Goal: Communication & Community: Answer question/provide support

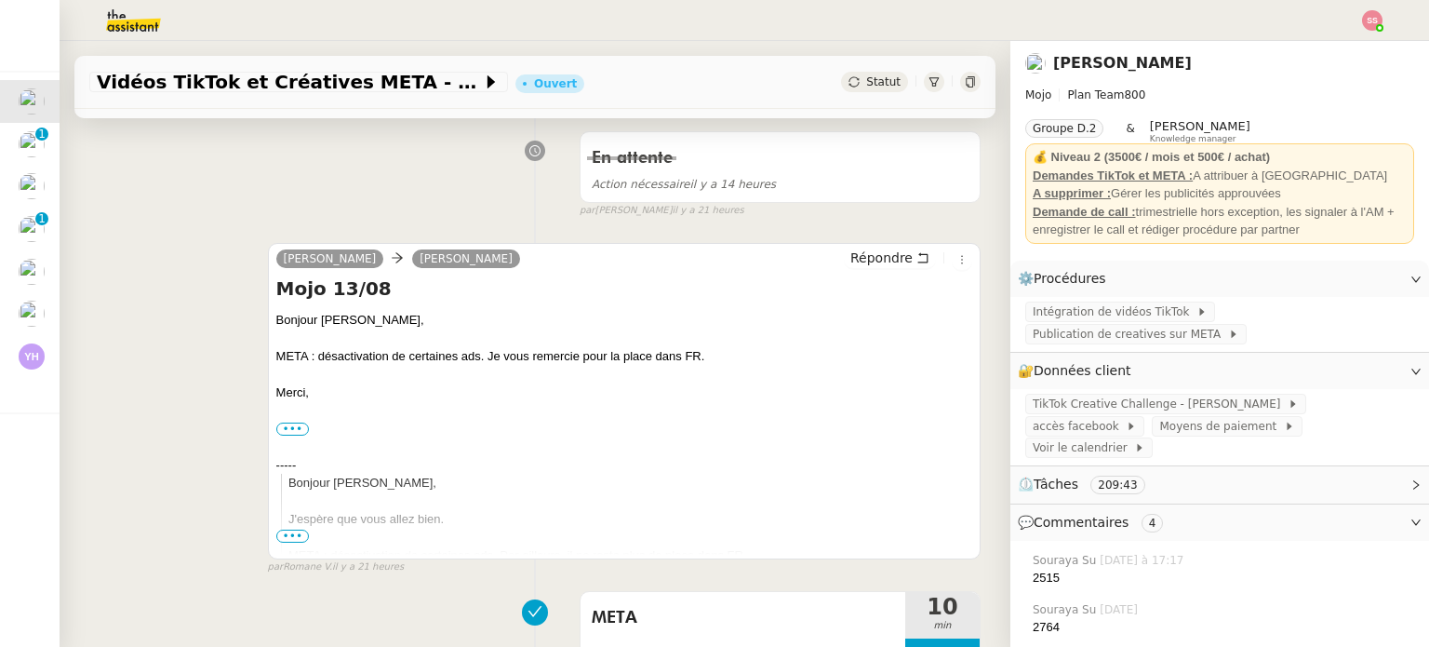
scroll to position [372, 0]
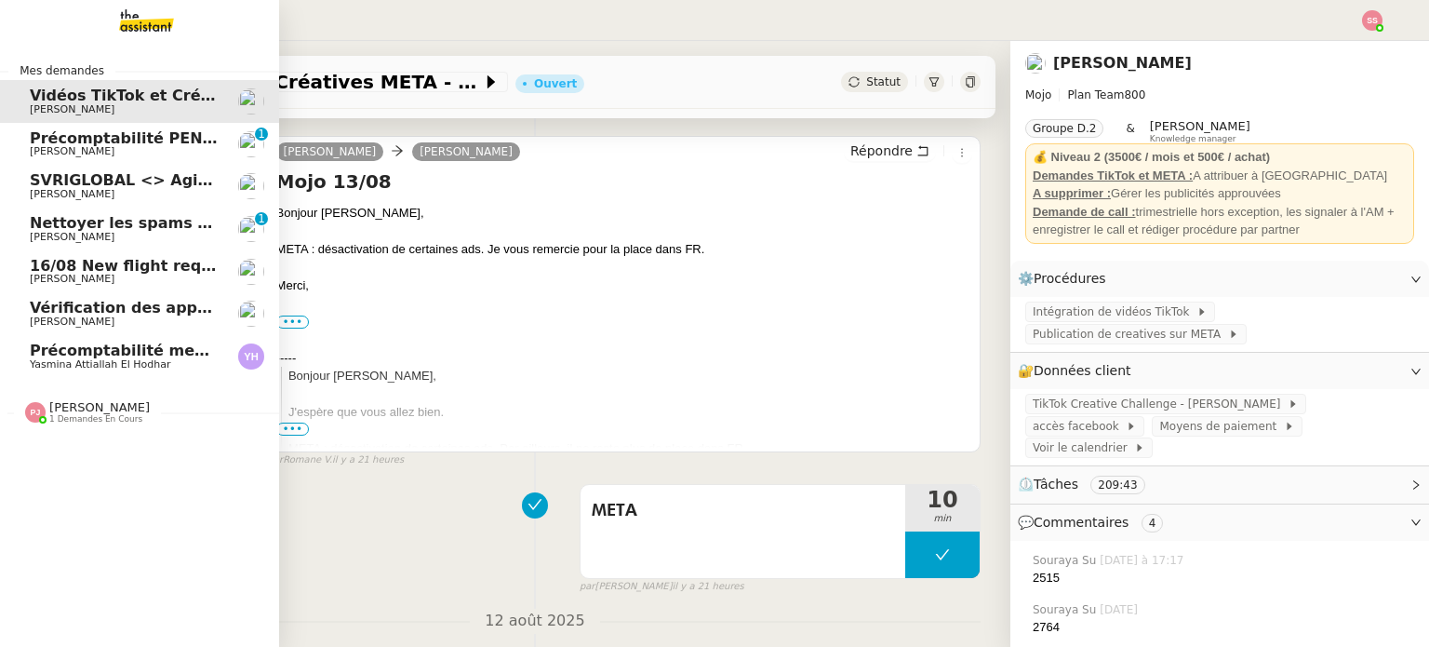
click at [101, 422] on span "1 demandes en cours" at bounding box center [95, 419] width 93 height 10
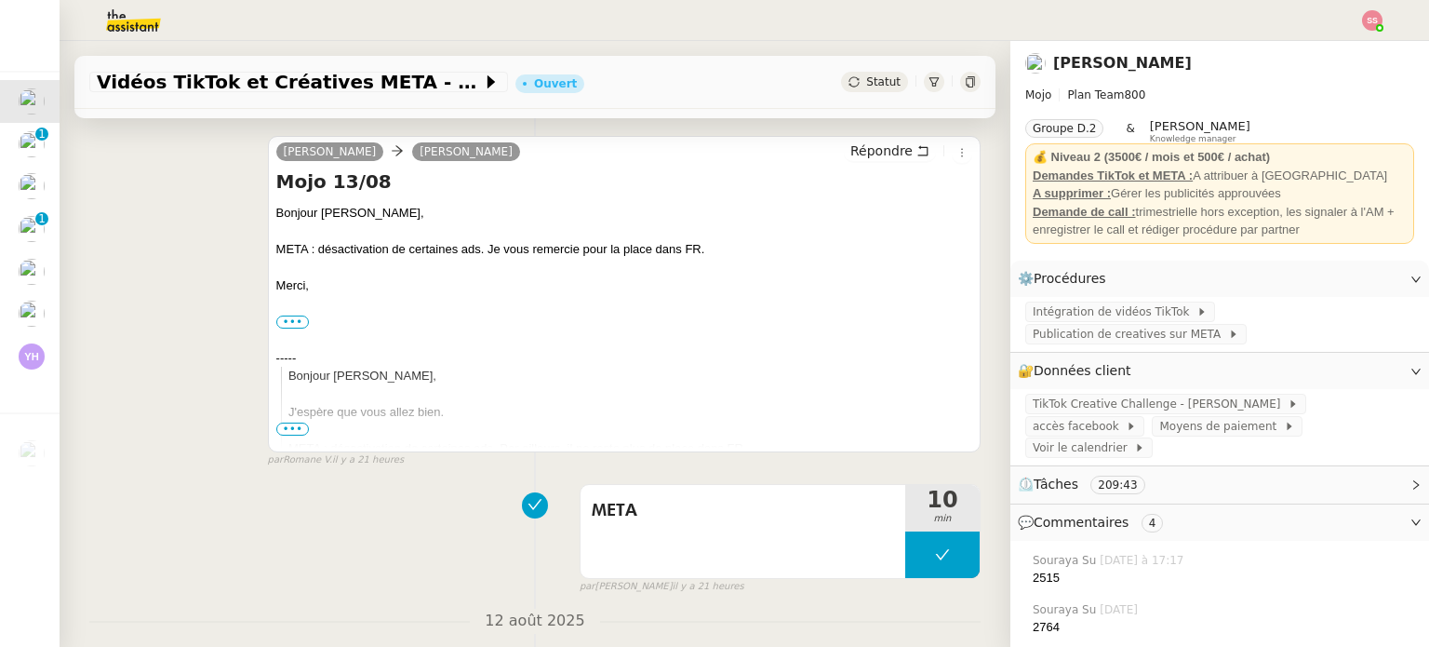
click at [1366, 14] on img at bounding box center [1372, 20] width 20 height 20
click at [1355, 49] on li "Suivi" at bounding box center [1322, 53] width 121 height 26
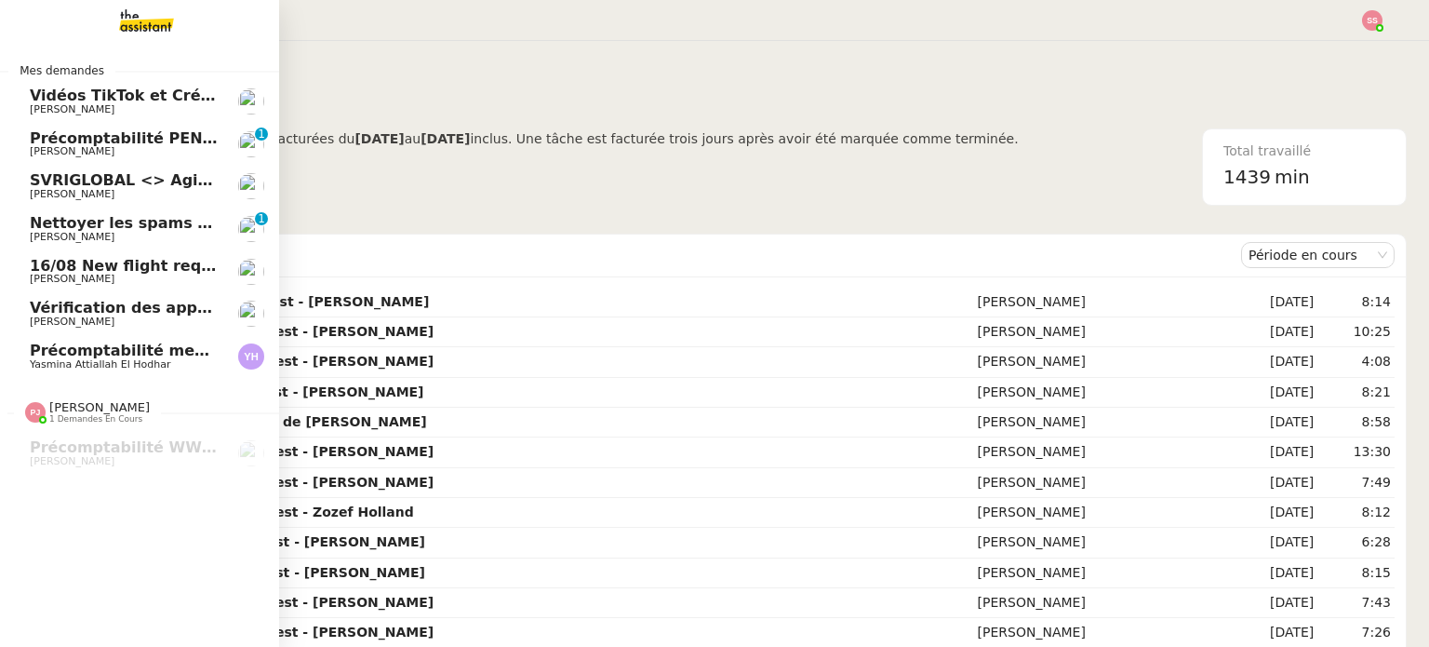
click at [63, 235] on span "[PERSON_NAME]" at bounding box center [72, 237] width 85 height 12
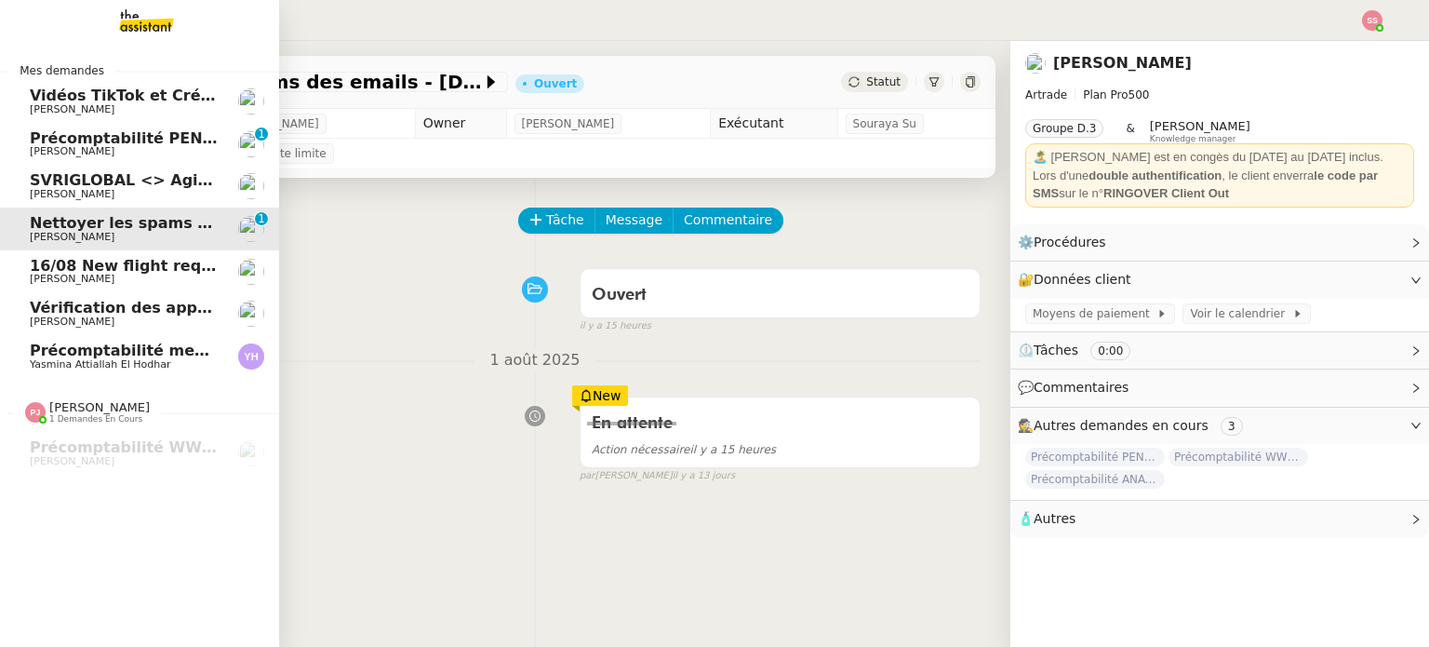
click at [85, 268] on span "16/08 New flight request - [PERSON_NAME]" at bounding box center [211, 266] width 363 height 18
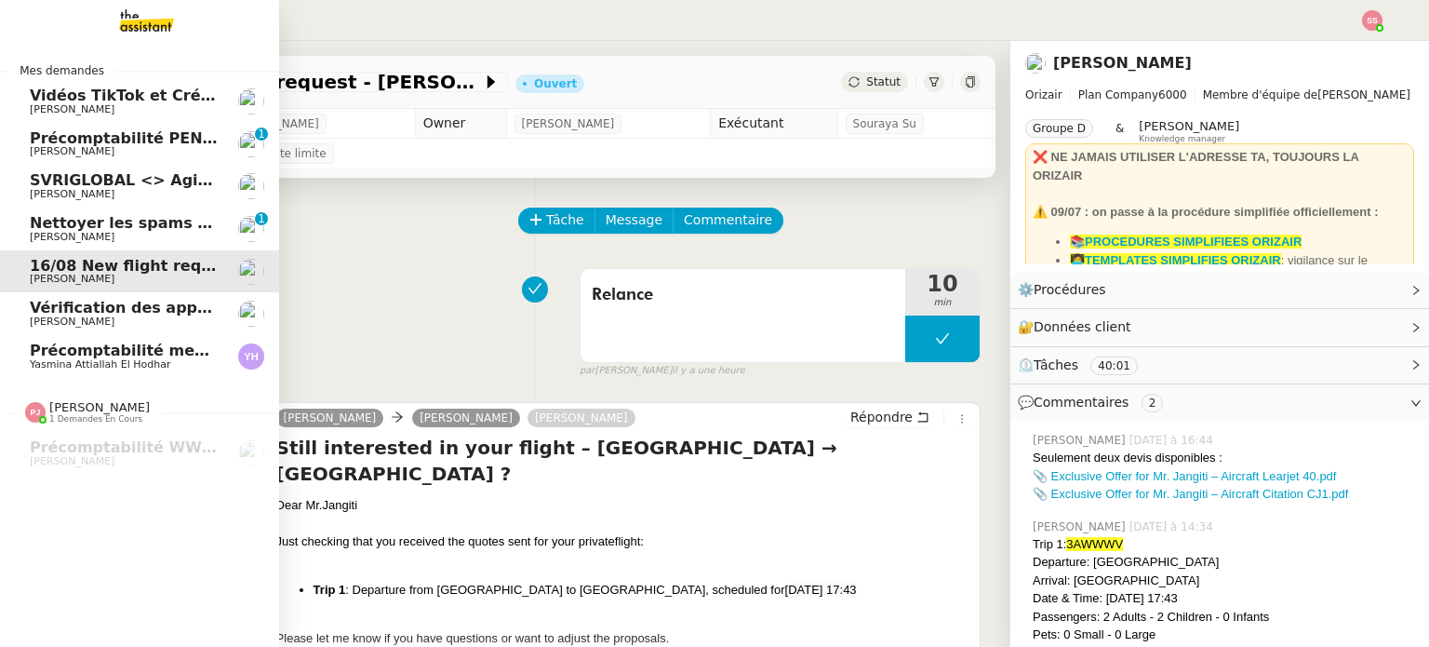
click at [115, 176] on span "SVRIGLOBAL <> Agile Capital Markets" at bounding box center [190, 180] width 320 height 18
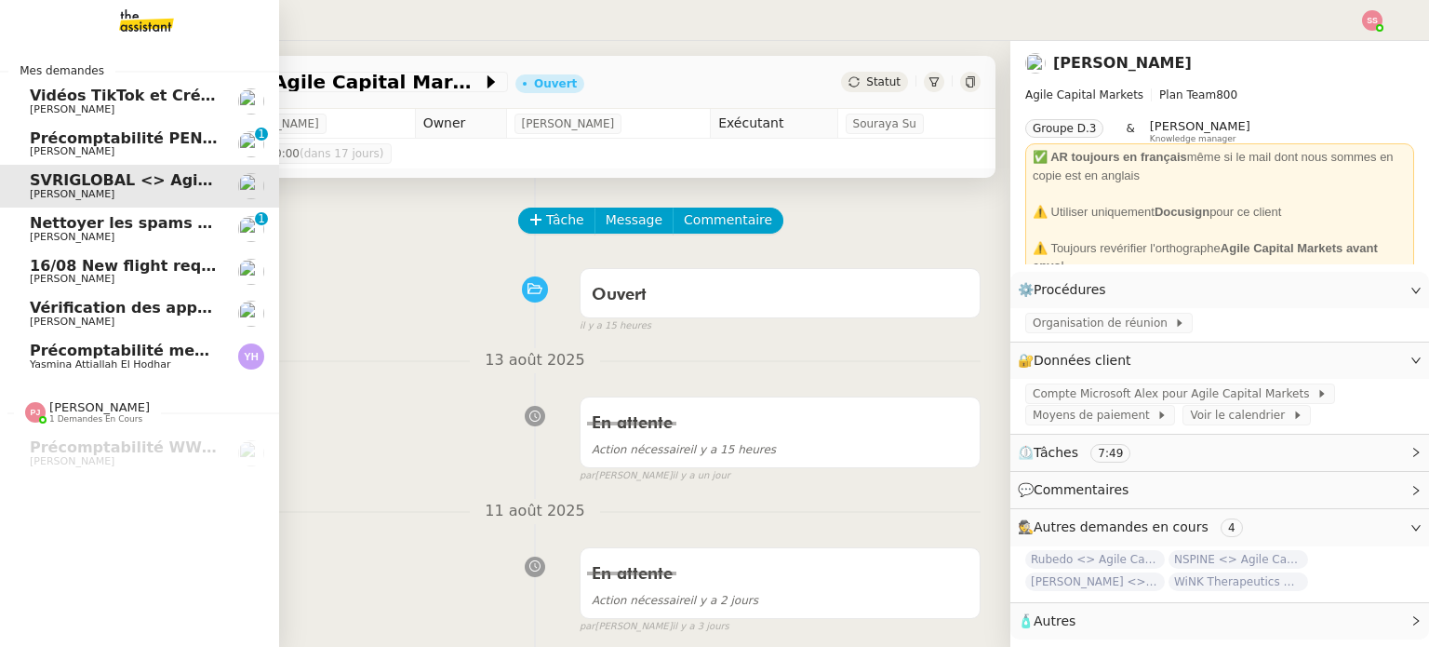
click at [185, 338] on link "Précomptabilité mensuelle - [DATE] Yasmina Attiallah El Hodhar" at bounding box center [139, 356] width 279 height 43
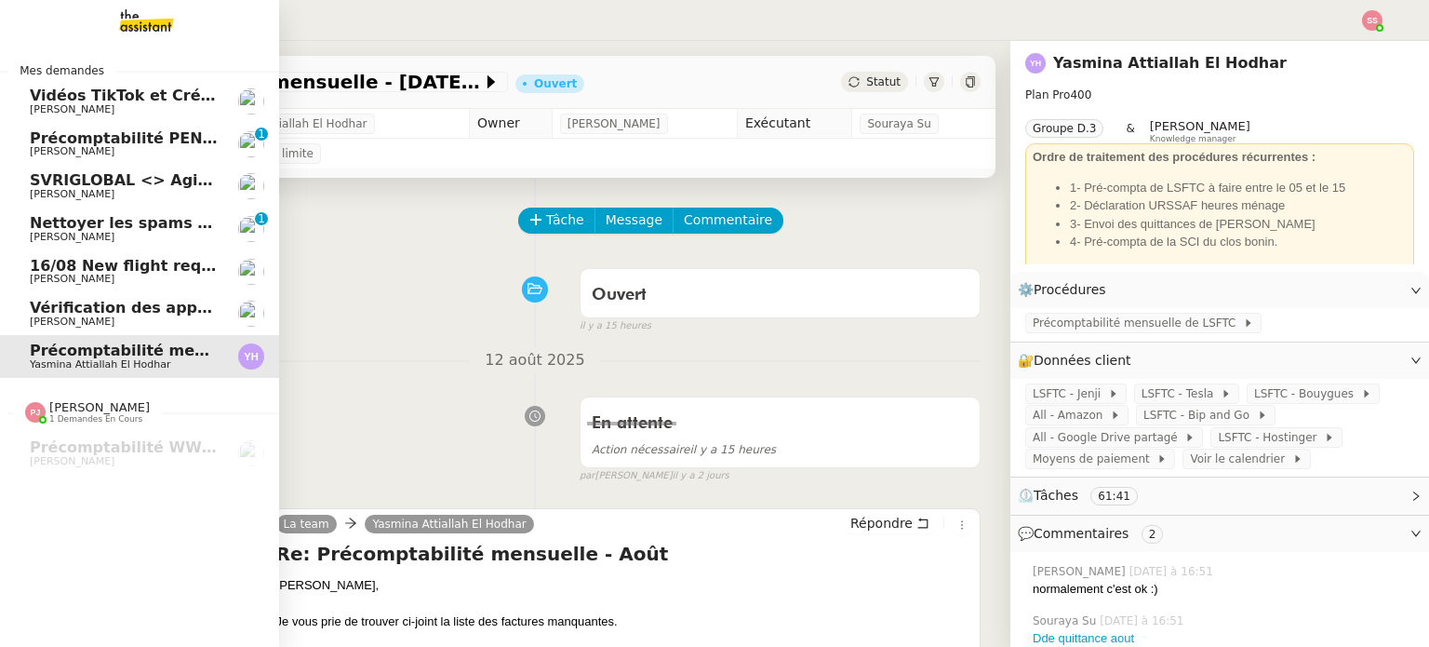
click at [174, 306] on span "Vérification des appels sortants - [DATE]" at bounding box center [200, 308] width 341 height 18
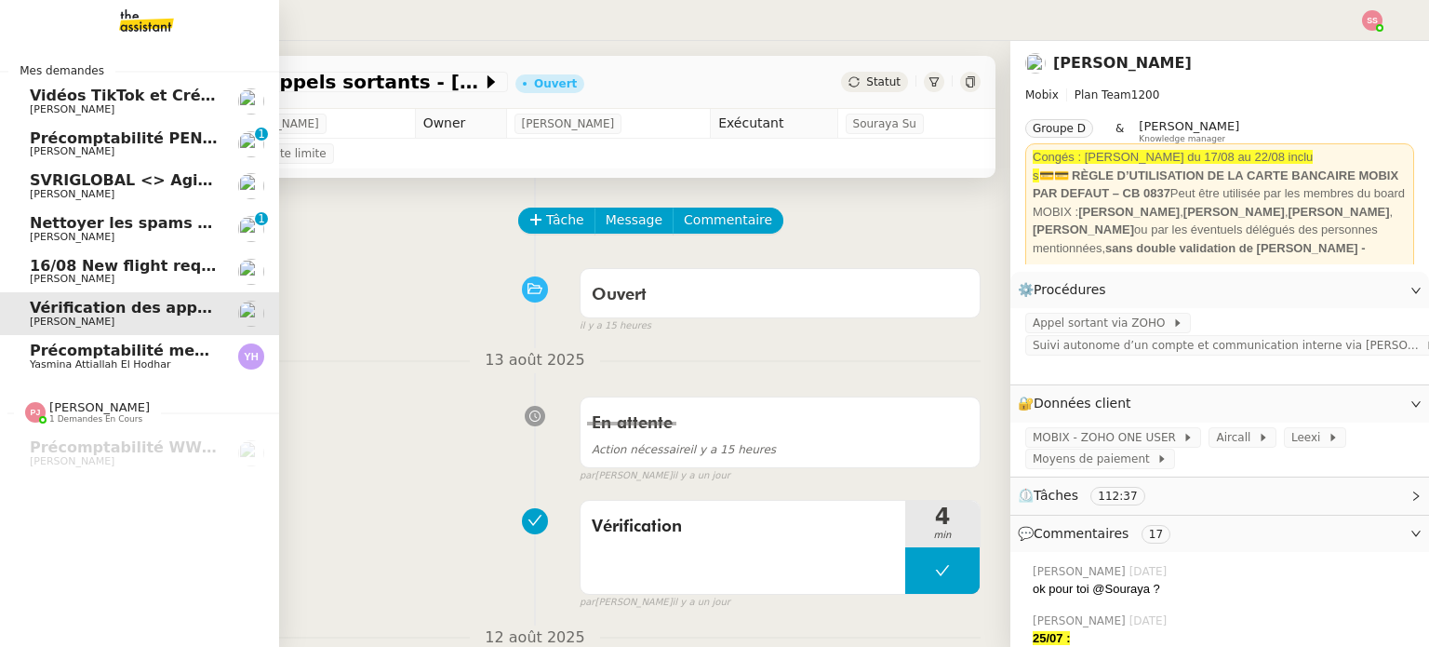
click at [165, 251] on link "16/08 New flight request - [PERSON_NAME] jangiti [PERSON_NAME]" at bounding box center [139, 271] width 279 height 43
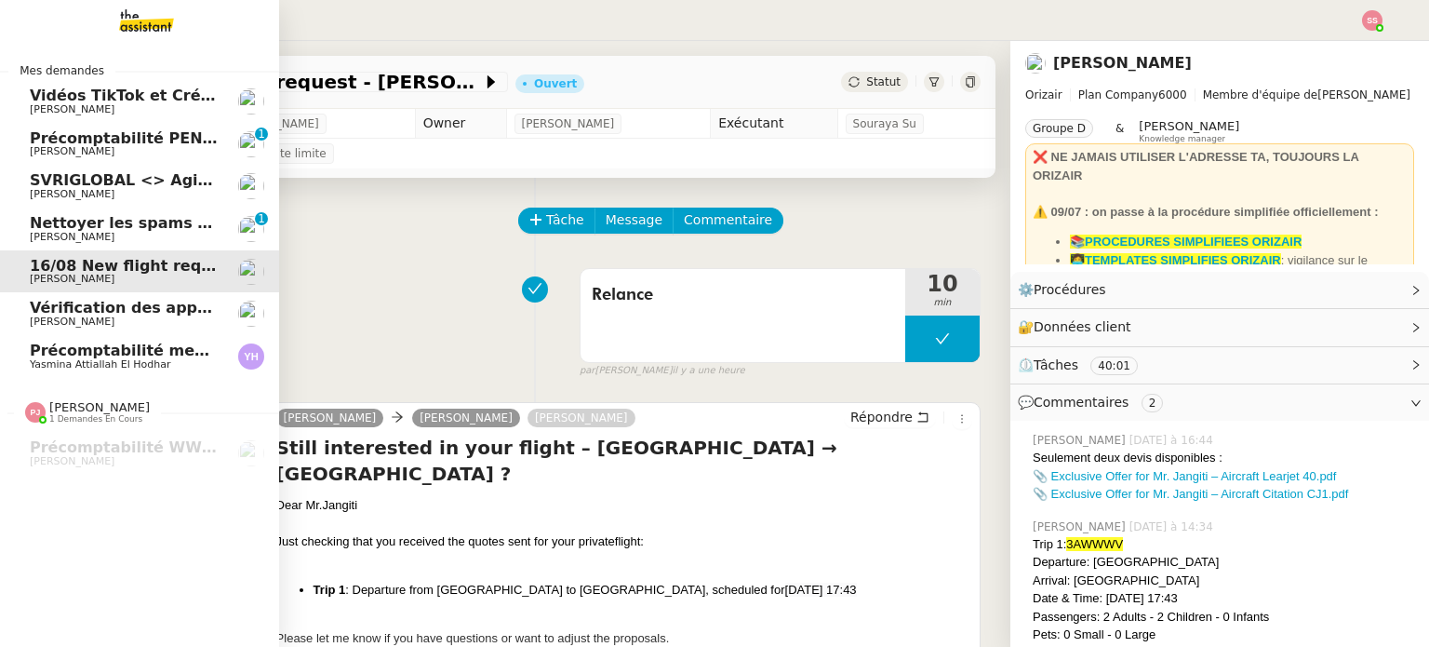
click at [164, 218] on span "Nettoyer les spams des emails - [DATE]" at bounding box center [195, 223] width 330 height 18
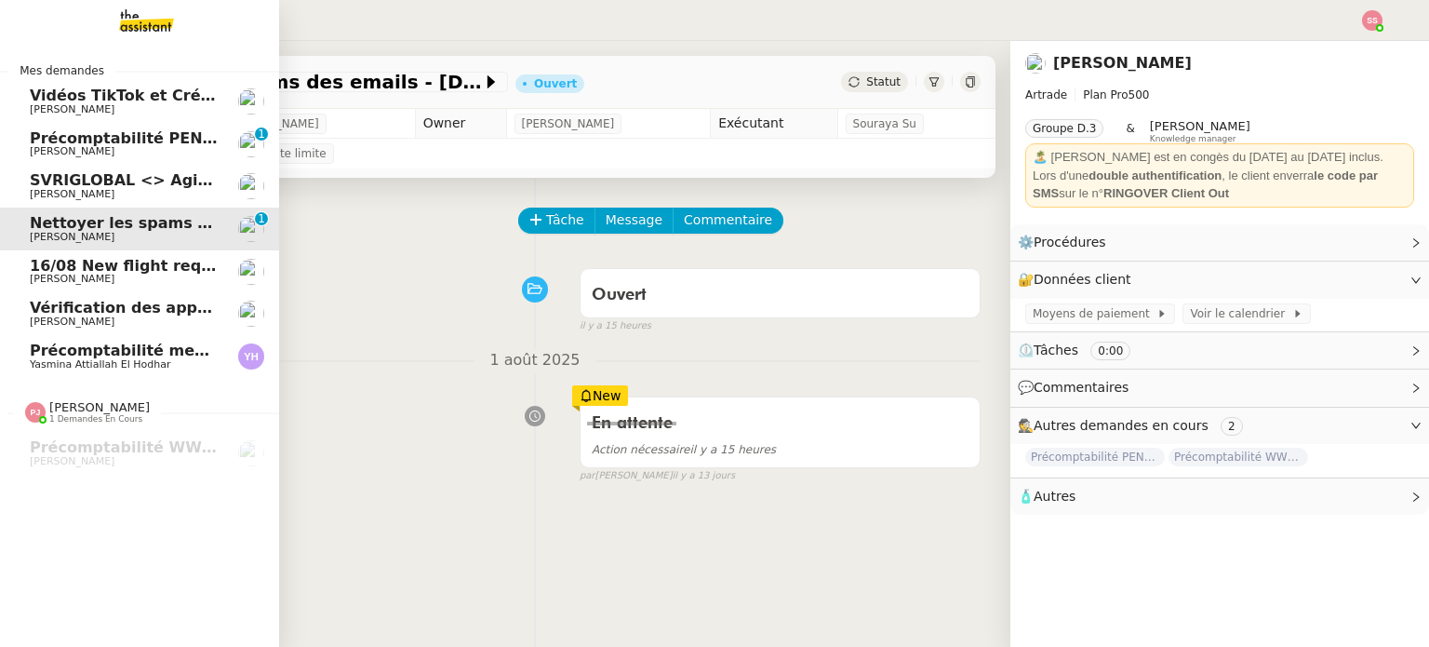
click at [164, 174] on span "SVRIGLOBAL <> Agile Capital Markets" at bounding box center [190, 180] width 320 height 18
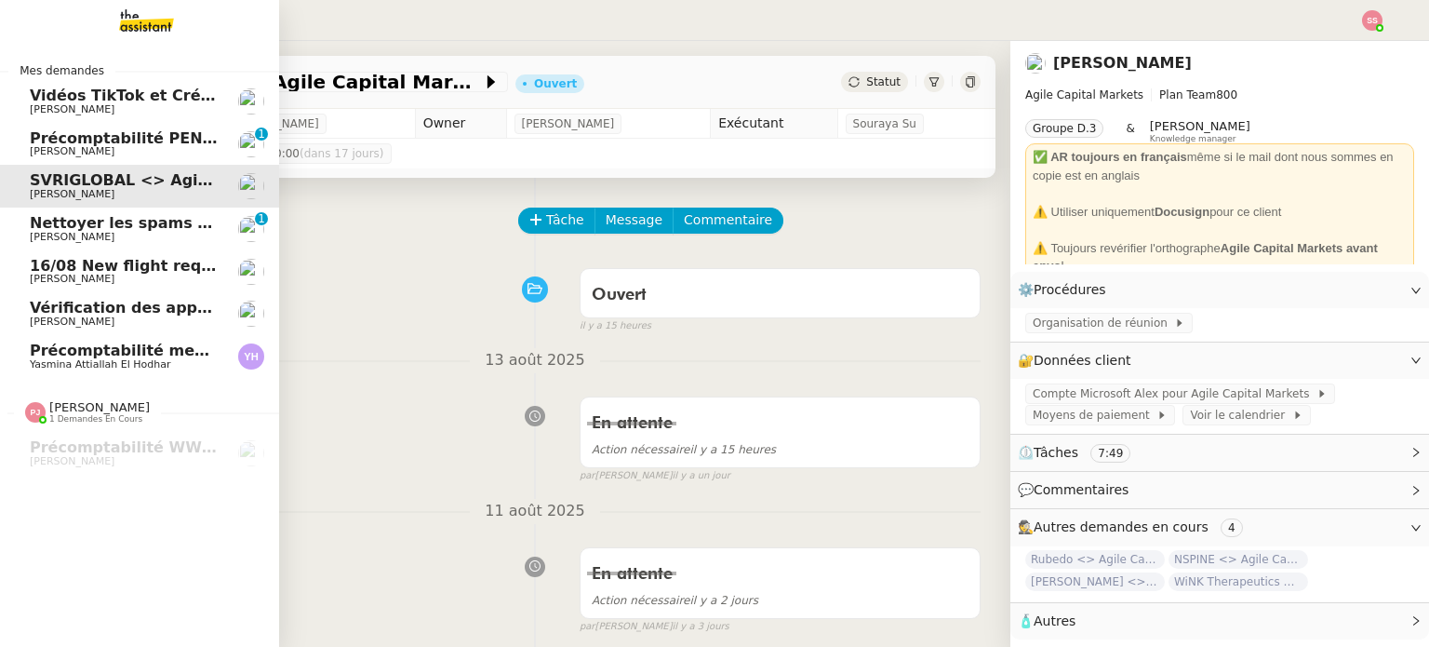
click at [164, 142] on span "Précomptabilité PENNYLANE - [DATE]" at bounding box center [186, 138] width 313 height 18
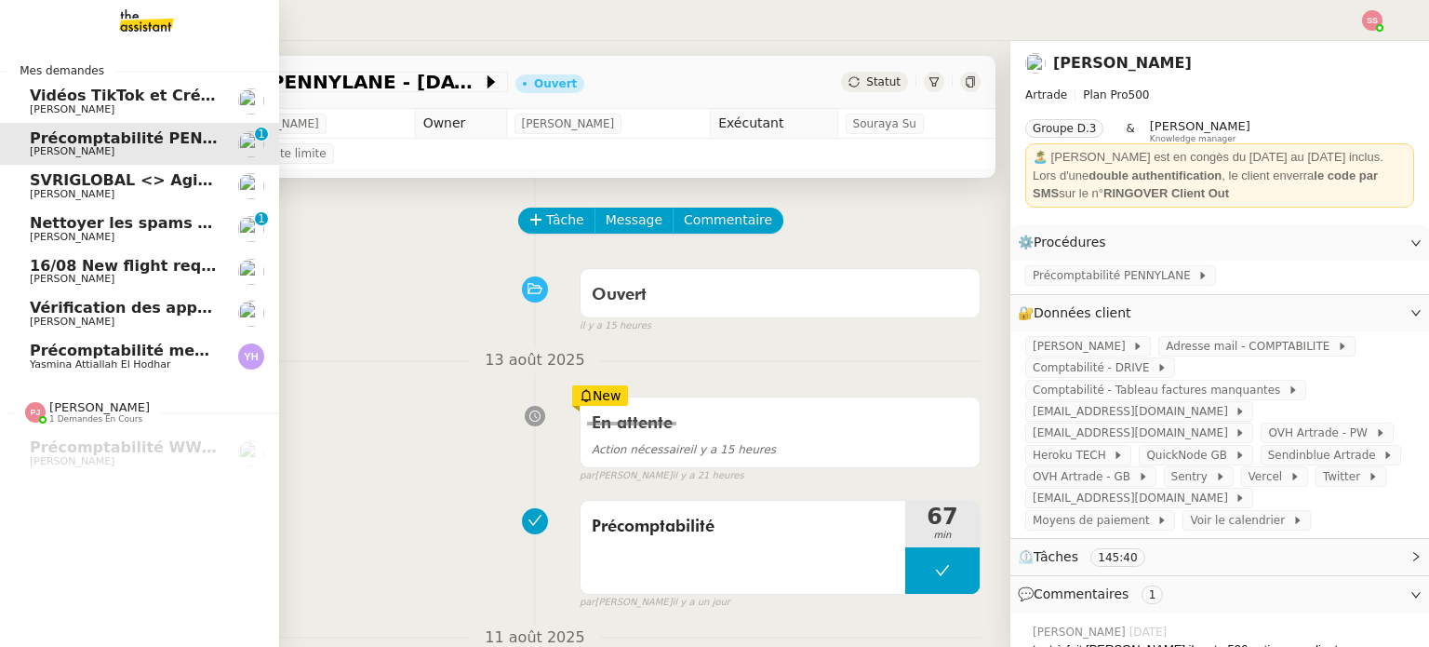
click at [164, 90] on span "Vidéos TikTok et Créatives META - [DATE]" at bounding box center [202, 96] width 345 height 18
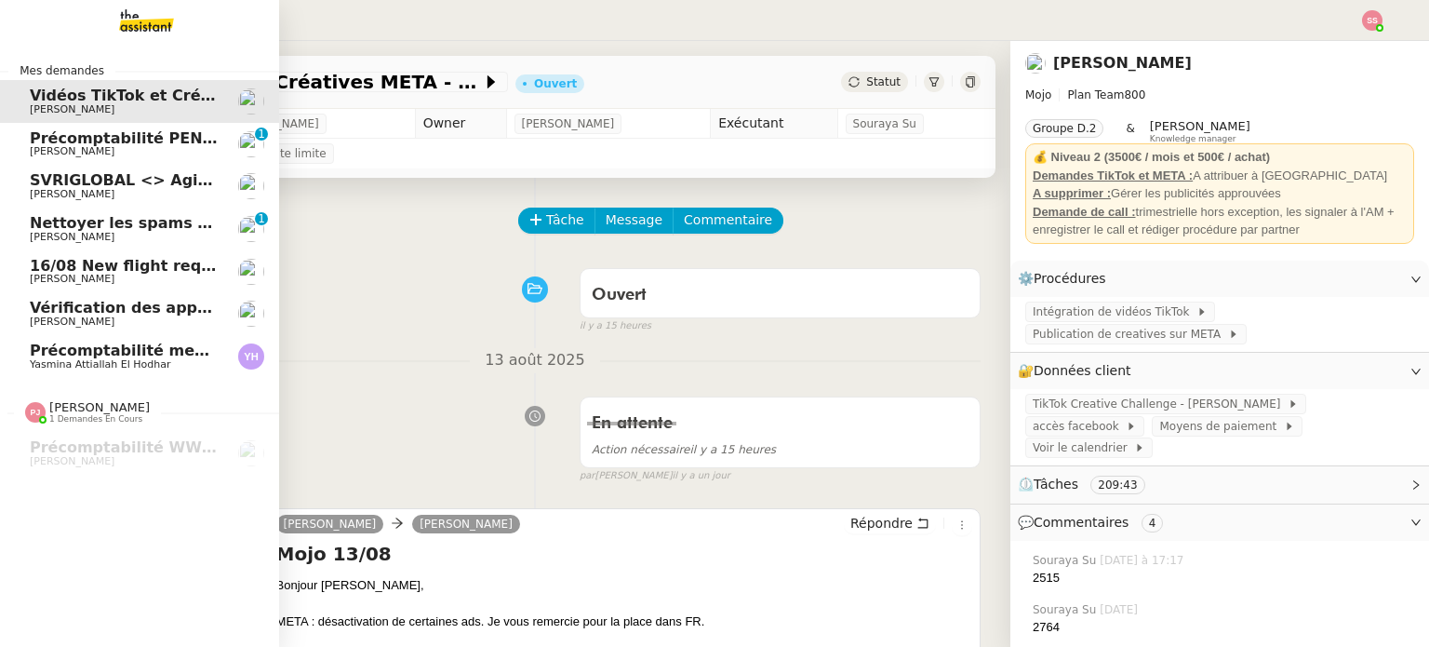
click at [140, 14] on img at bounding box center [132, 20] width 144 height 41
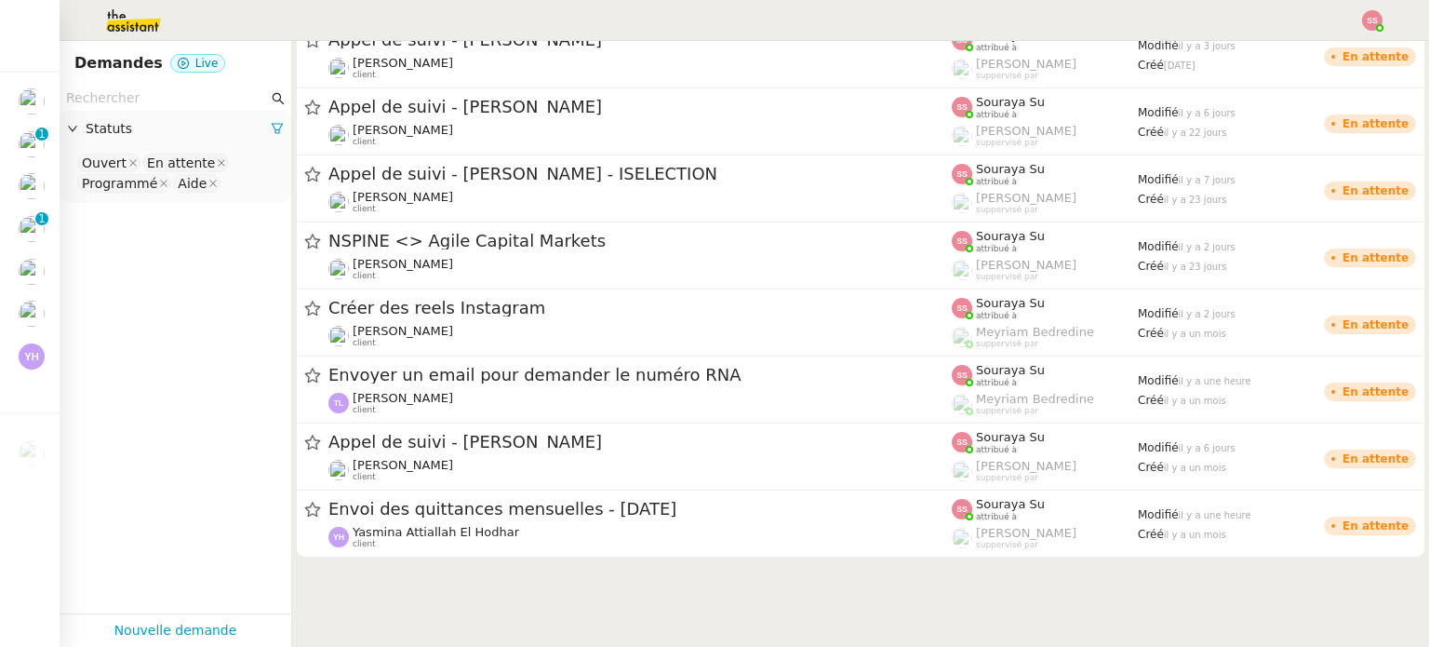
scroll to position [1768, 0]
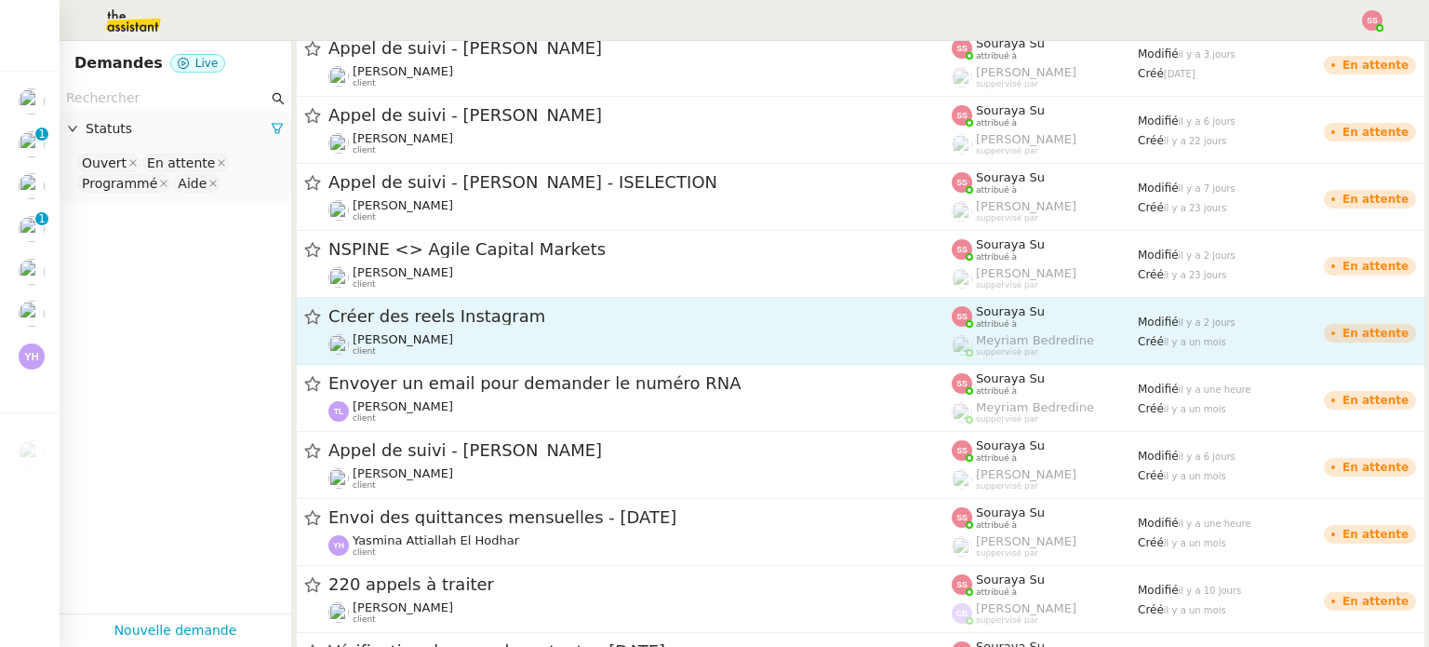
click at [686, 335] on div "[PERSON_NAME] client" at bounding box center [641, 344] width 624 height 24
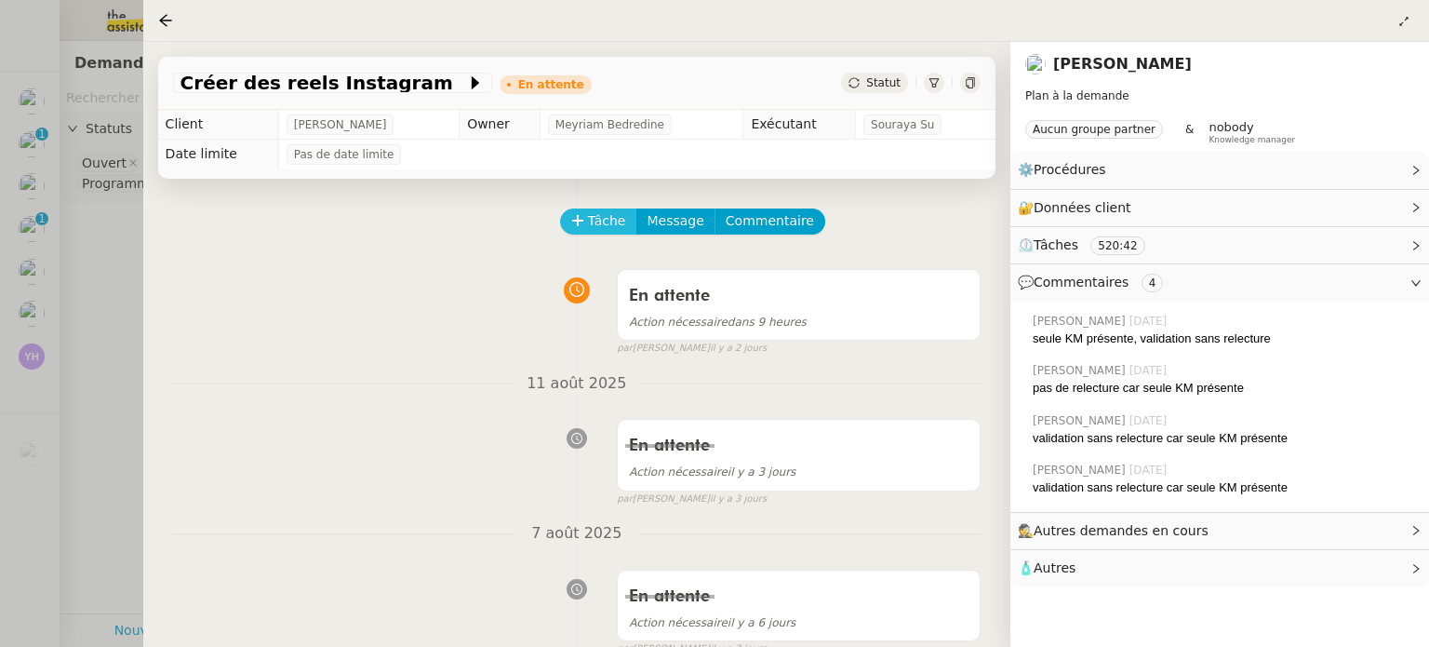
click at [588, 222] on span "Tâche" at bounding box center [607, 220] width 38 height 21
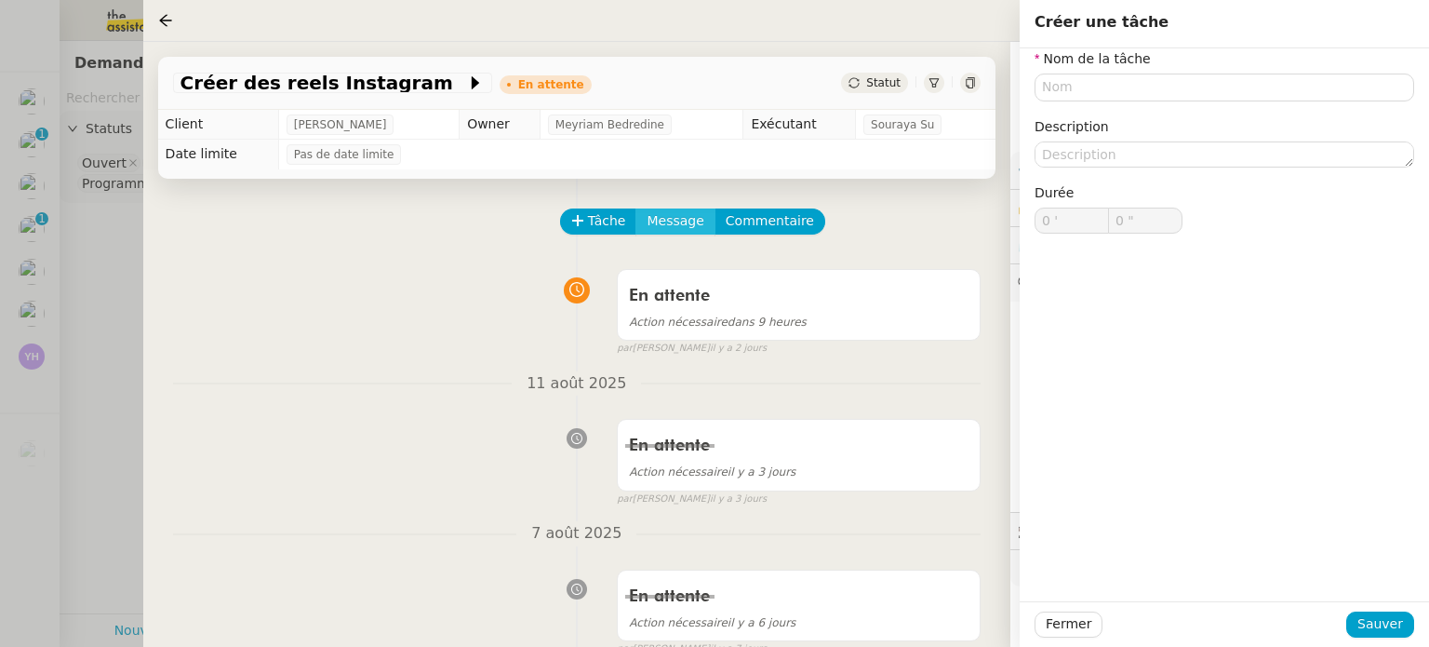
click at [674, 232] on span "Message" at bounding box center [675, 220] width 57 height 21
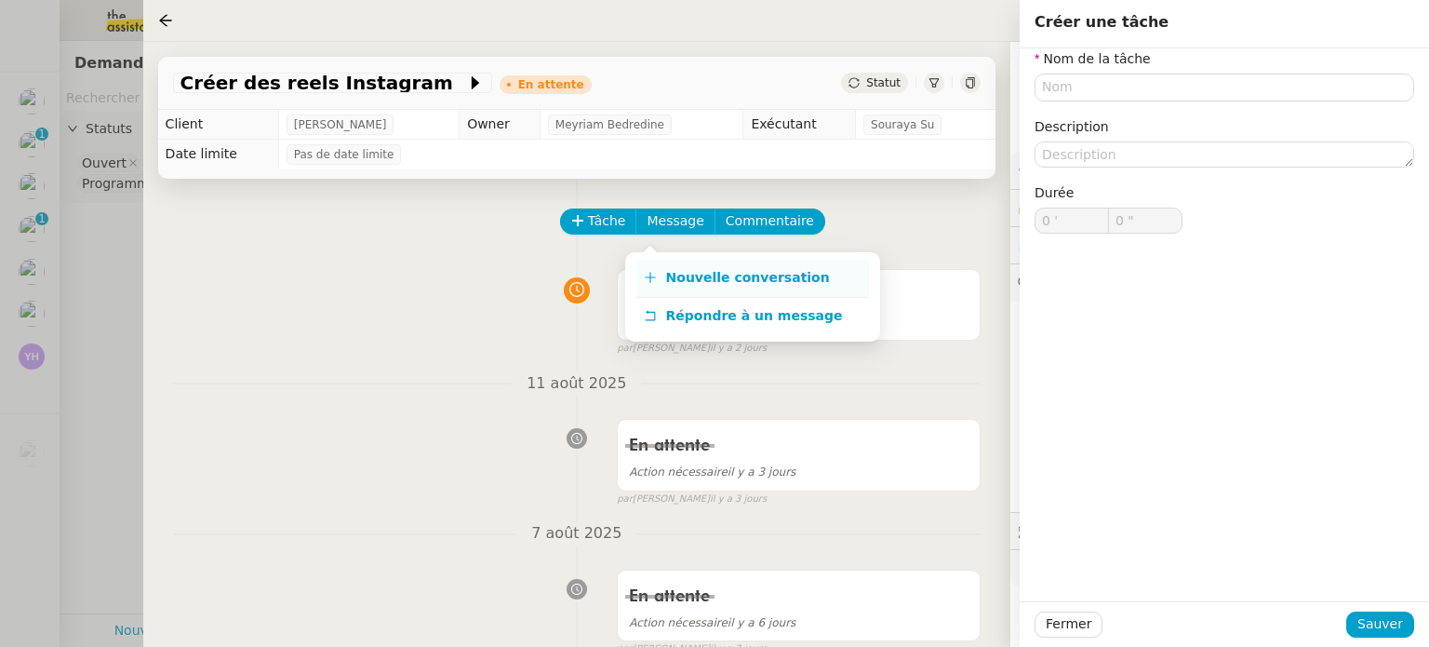
click at [678, 284] on span "Nouvelle conversation" at bounding box center [748, 277] width 164 height 15
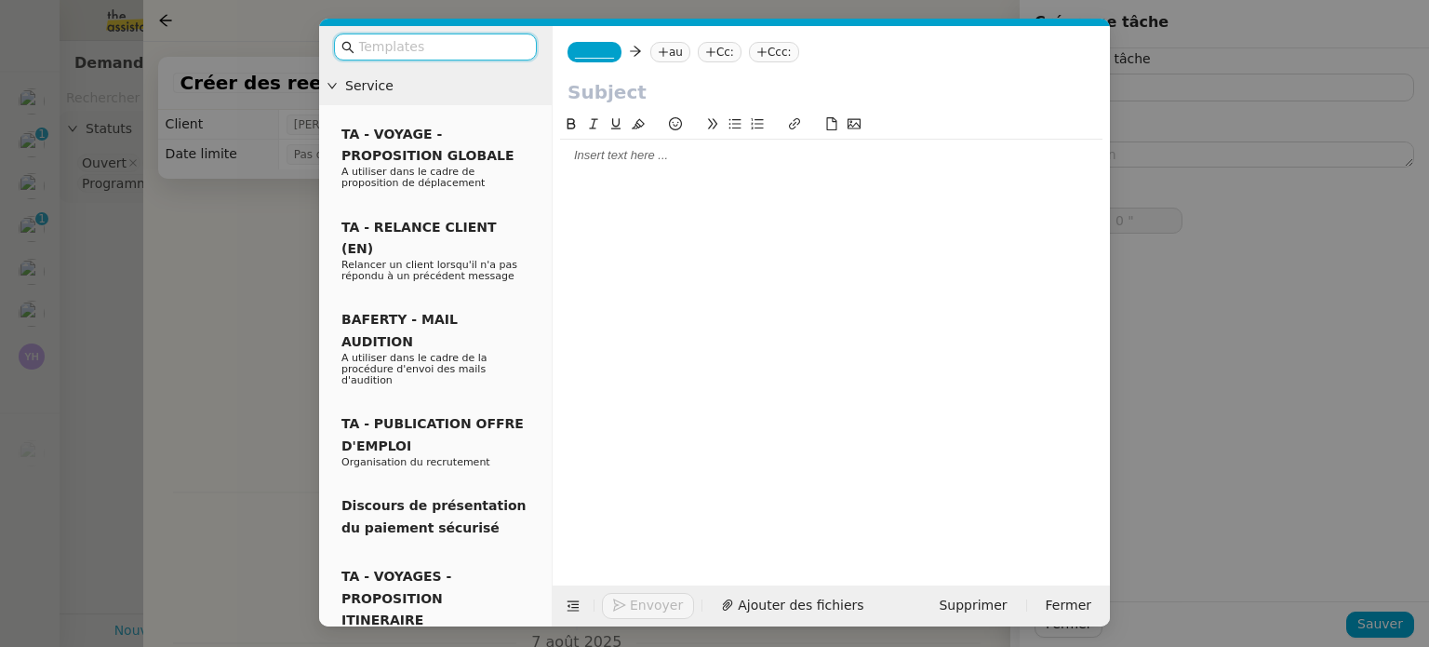
click at [596, 47] on span "_______" at bounding box center [594, 52] width 39 height 13
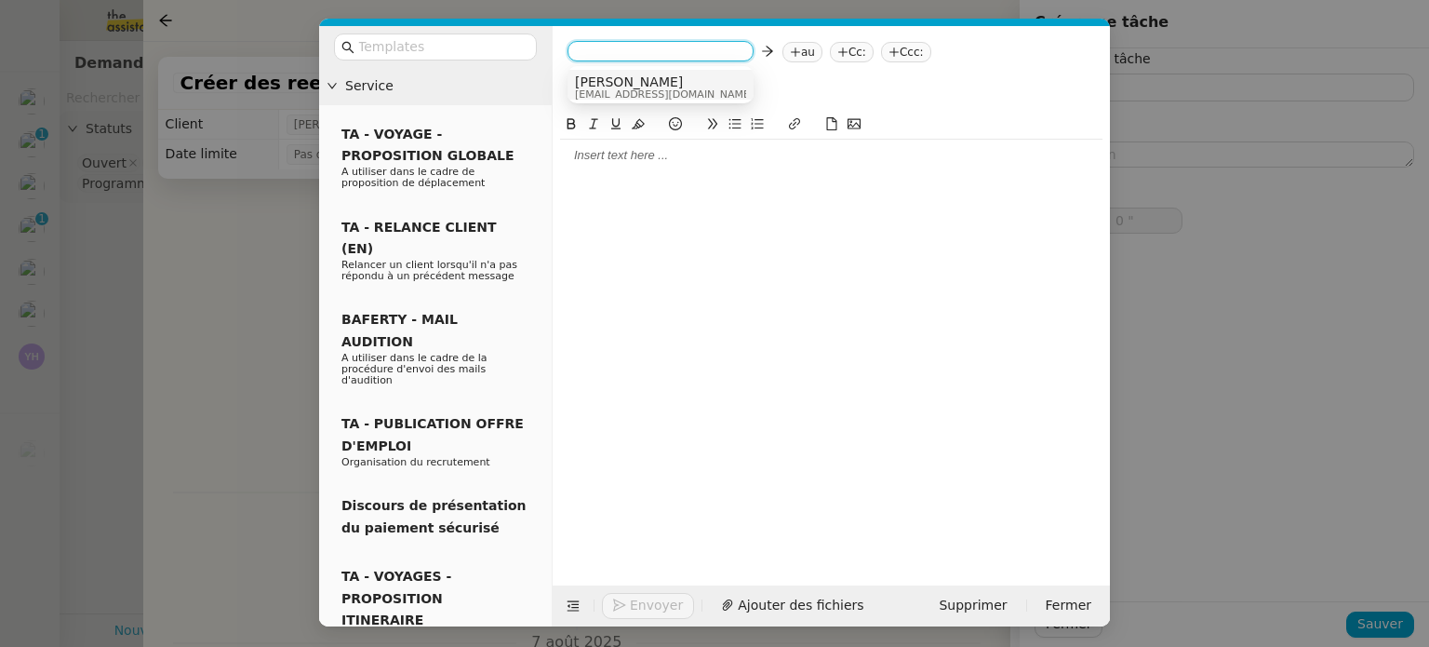
click at [644, 86] on span "[PERSON_NAME]" at bounding box center [664, 81] width 179 height 15
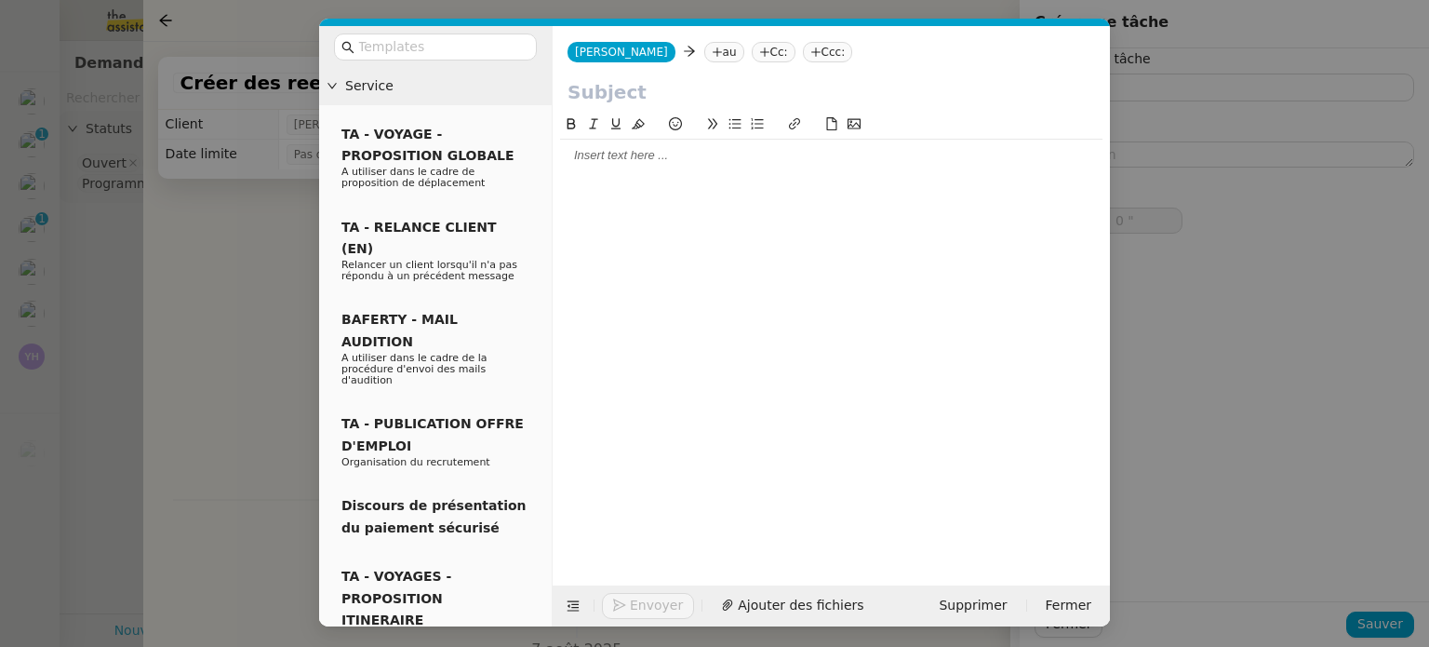
click at [704, 54] on nz-tag "au" at bounding box center [724, 52] width 40 height 20
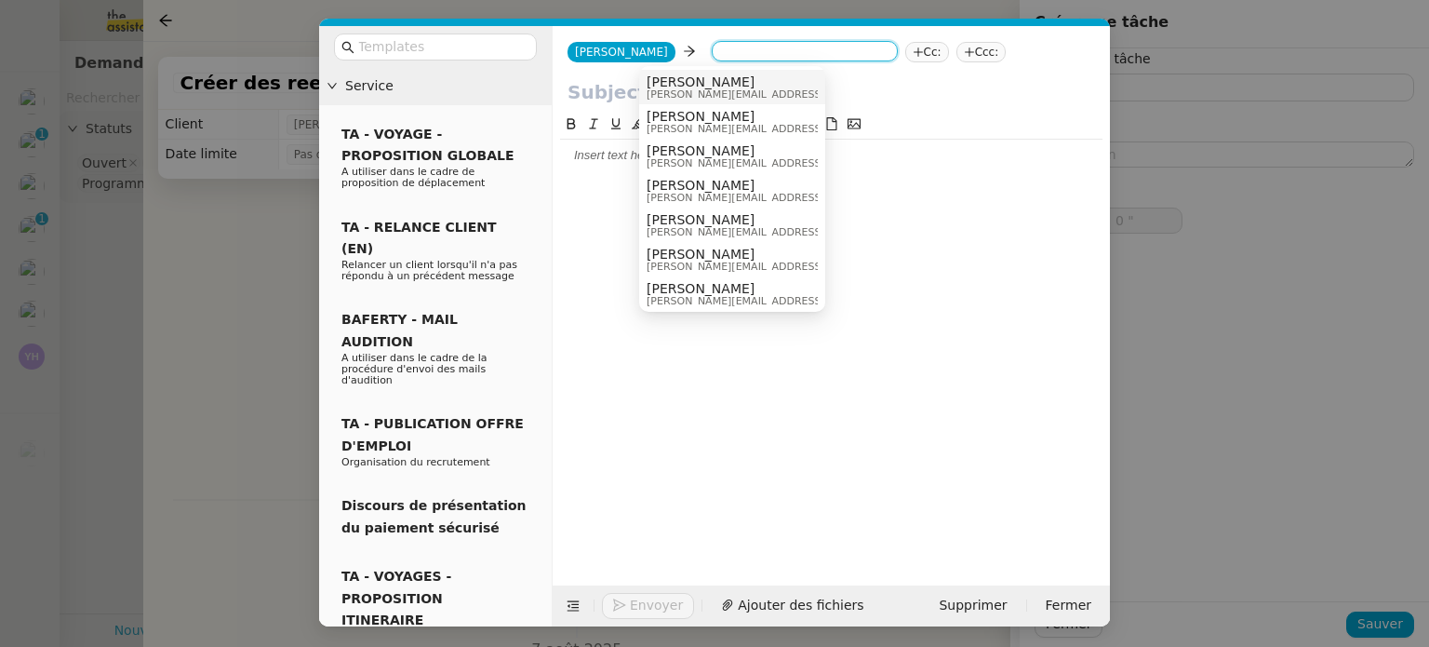
click at [707, 97] on span "[PERSON_NAME][EMAIL_ADDRESS][DOMAIN_NAME]" at bounding box center [779, 94] width 264 height 10
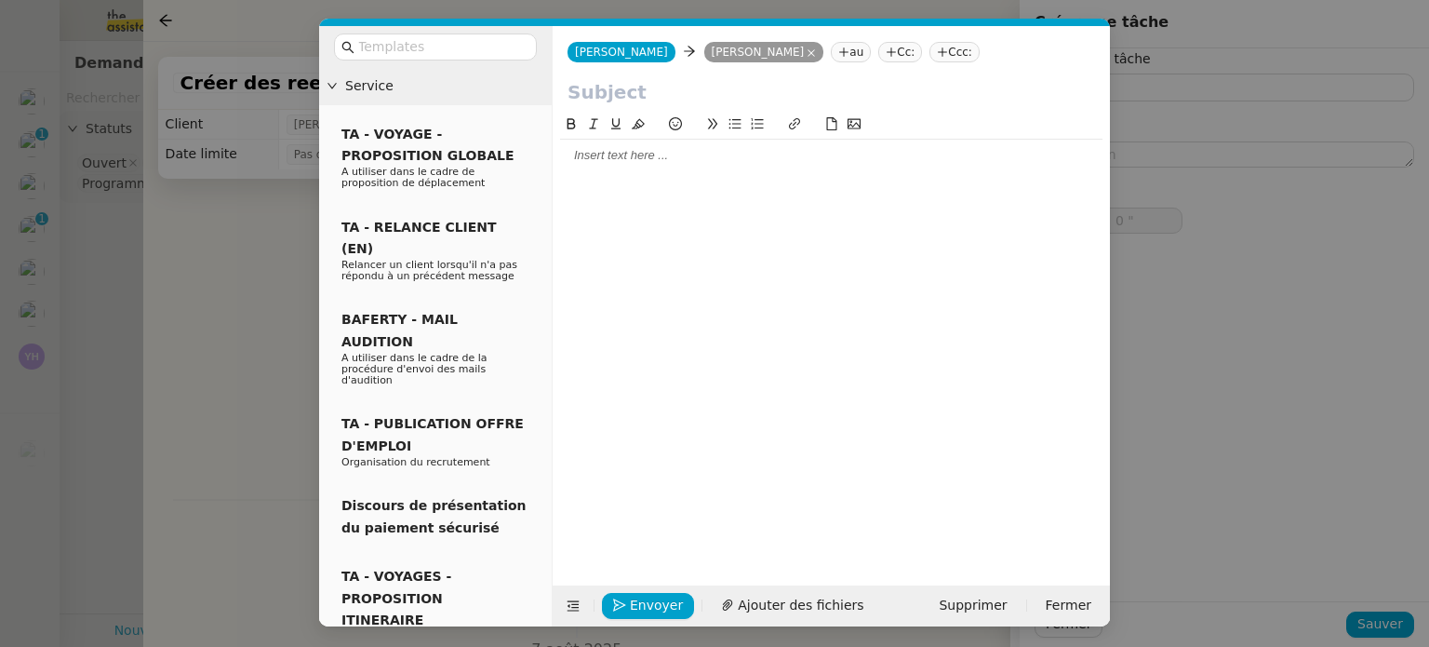
click at [236, 304] on nz-modal-container "Service TA - VOYAGE - PROPOSITION GLOBALE A utiliser dans le cadre de propositi…" at bounding box center [714, 323] width 1429 height 647
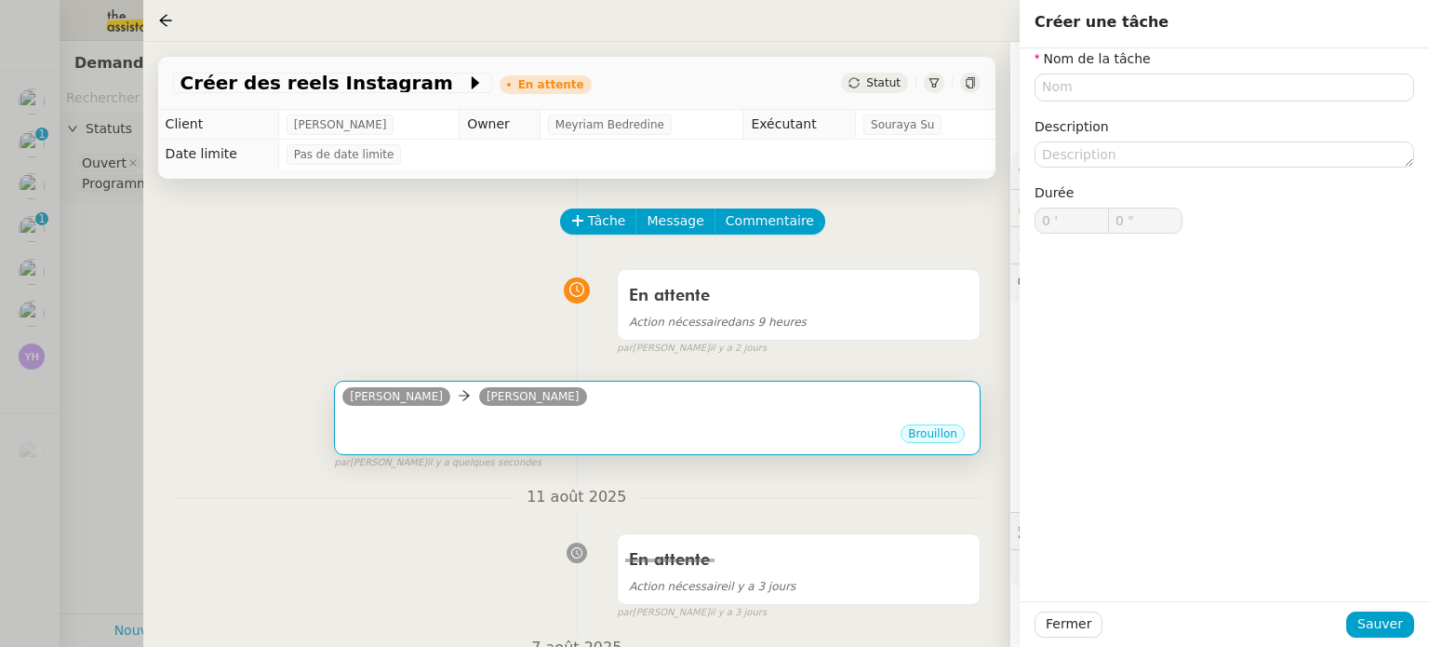
click at [596, 422] on div "•••" at bounding box center [657, 417] width 630 height 9
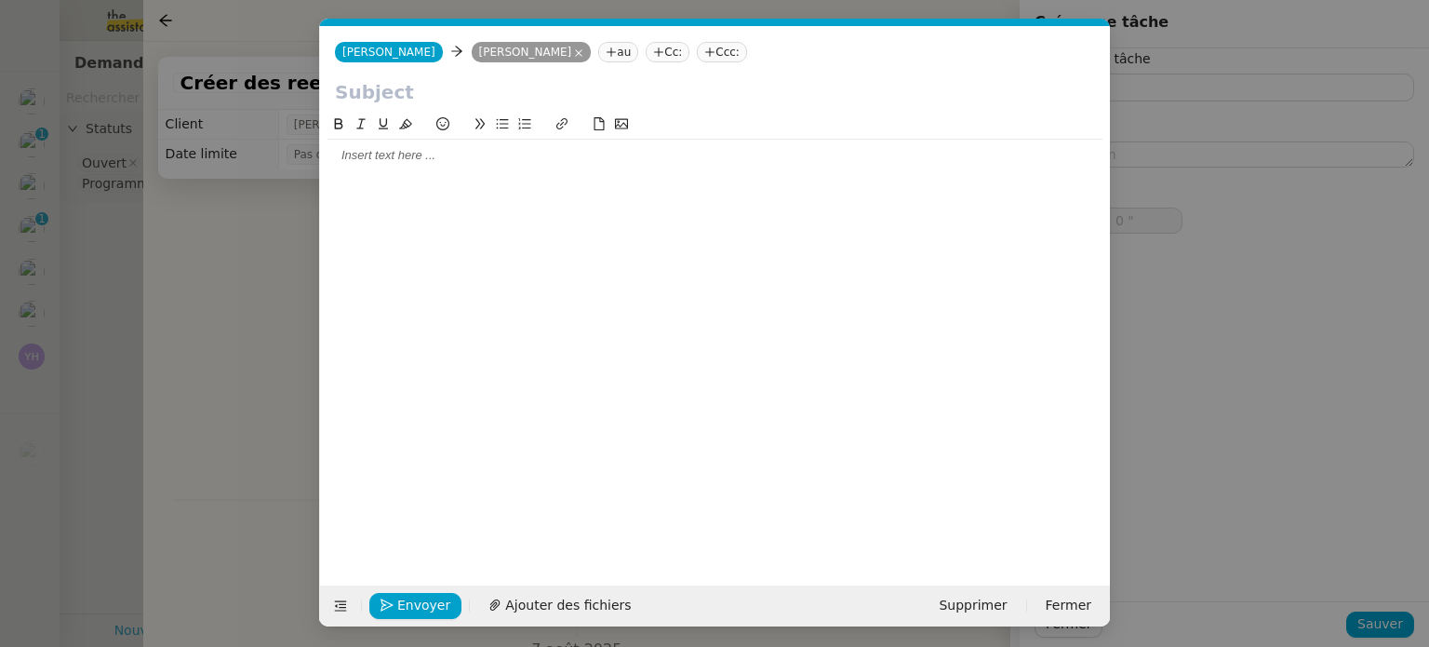
scroll to position [0, 39]
click at [575, 54] on icon at bounding box center [578, 52] width 7 height 7
click at [472, 55] on nz-tag "au" at bounding box center [492, 52] width 40 height 20
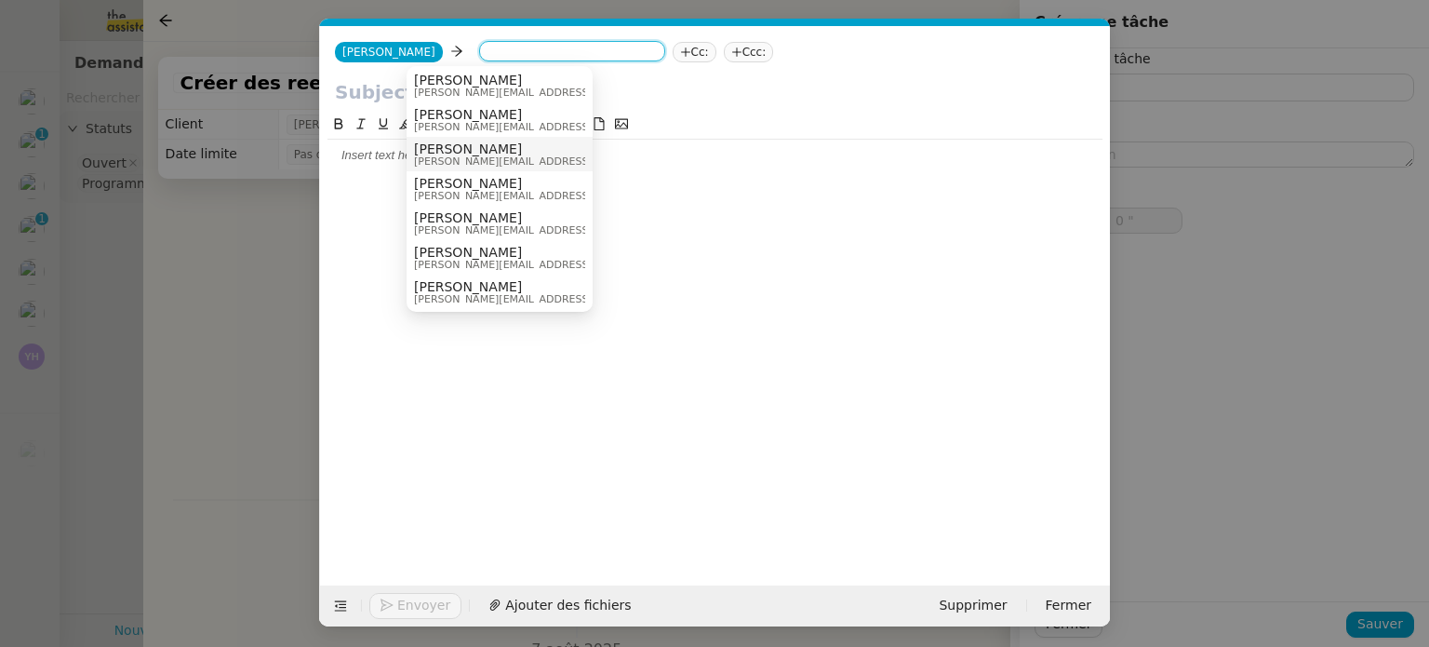
scroll to position [0, 0]
click at [536, 80] on span "[PERSON_NAME]" at bounding box center [546, 81] width 264 height 15
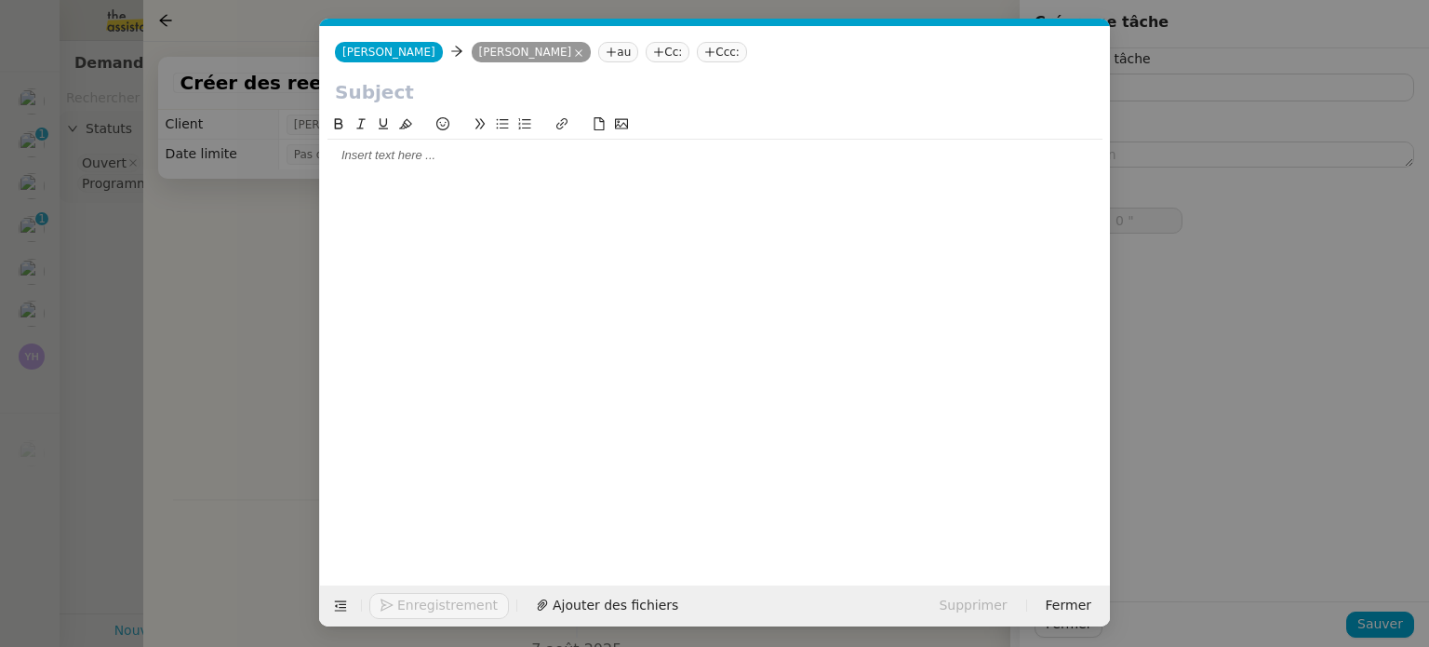
click at [469, 85] on input "text" at bounding box center [715, 92] width 760 height 28
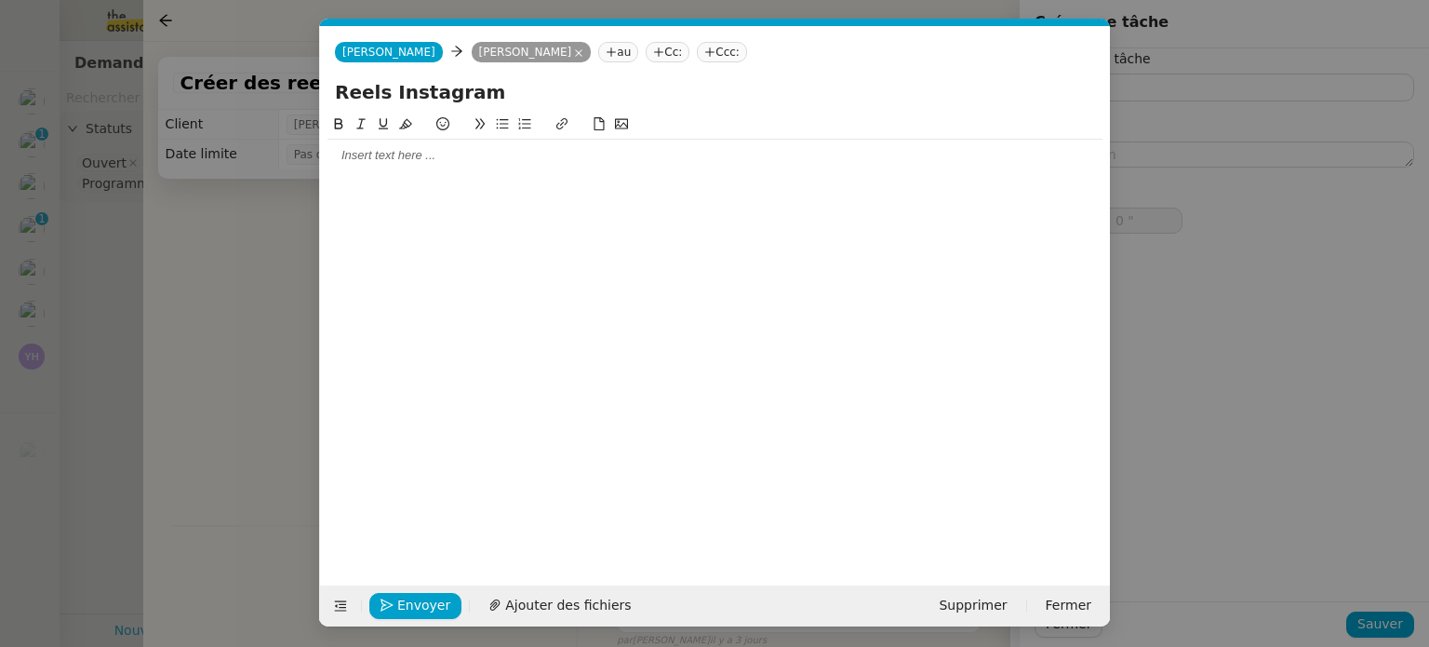
type input "Reels Instagram"
click at [423, 155] on div at bounding box center [715, 155] width 775 height 17
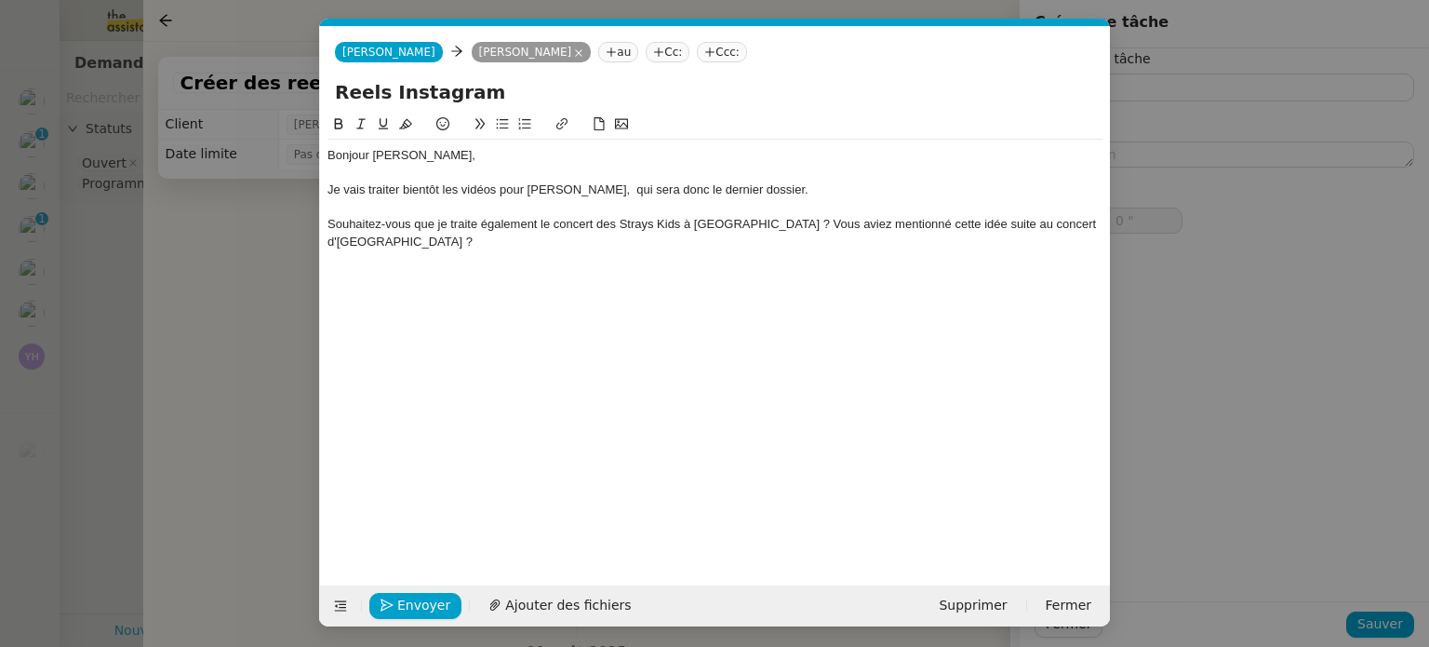
click at [330, 217] on div "Souhaitez-vous que je traite également le concert des Strays Kids à [GEOGRAPHIC…" at bounding box center [715, 233] width 775 height 34
click at [503, 126] on icon at bounding box center [503, 124] width 12 height 10
click at [744, 254] on div at bounding box center [715, 258] width 775 height 17
click at [715, 254] on div at bounding box center [715, 258] width 775 height 17
click at [691, 246] on li "Souhaitez-vous que je traite également le concert des Strays Kids à [GEOGRAPHIC…" at bounding box center [725, 233] width 758 height 34
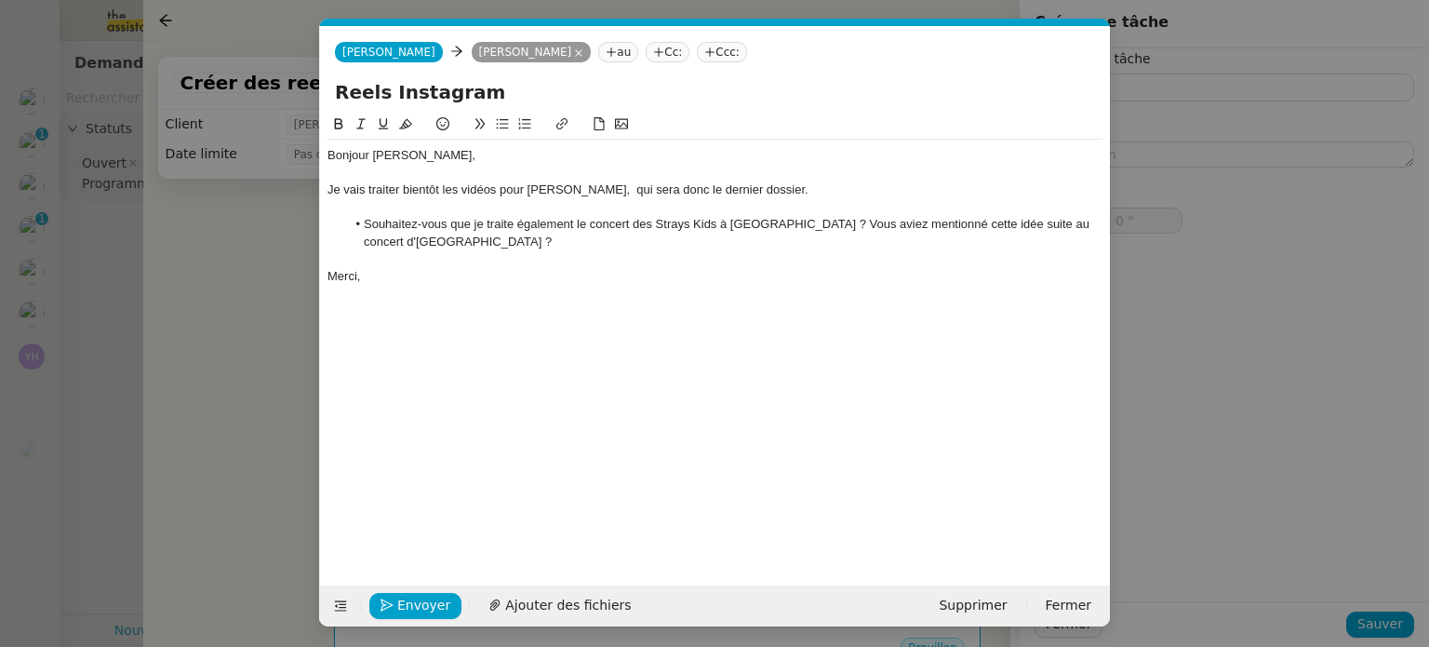
click at [743, 233] on li "Souhaitez-vous que je traite également le concert des Strays Kids à [GEOGRAPHIC…" at bounding box center [725, 233] width 758 height 34
click at [757, 227] on li "Souhaitez-vous que je traite également le concert des Strays Kids à [GEOGRAPHIC…" at bounding box center [725, 233] width 758 height 34
click at [761, 226] on li "Souhaitez-vous que je traite également le concert des Strays Kids à [GEOGRAPHIC…" at bounding box center [725, 233] width 758 height 34
click at [417, 621] on div "Envoyer Ajouter des fichiers Supprimer Fermer" at bounding box center [715, 605] width 790 height 41
click at [419, 610] on span "Envoyer" at bounding box center [423, 605] width 53 height 21
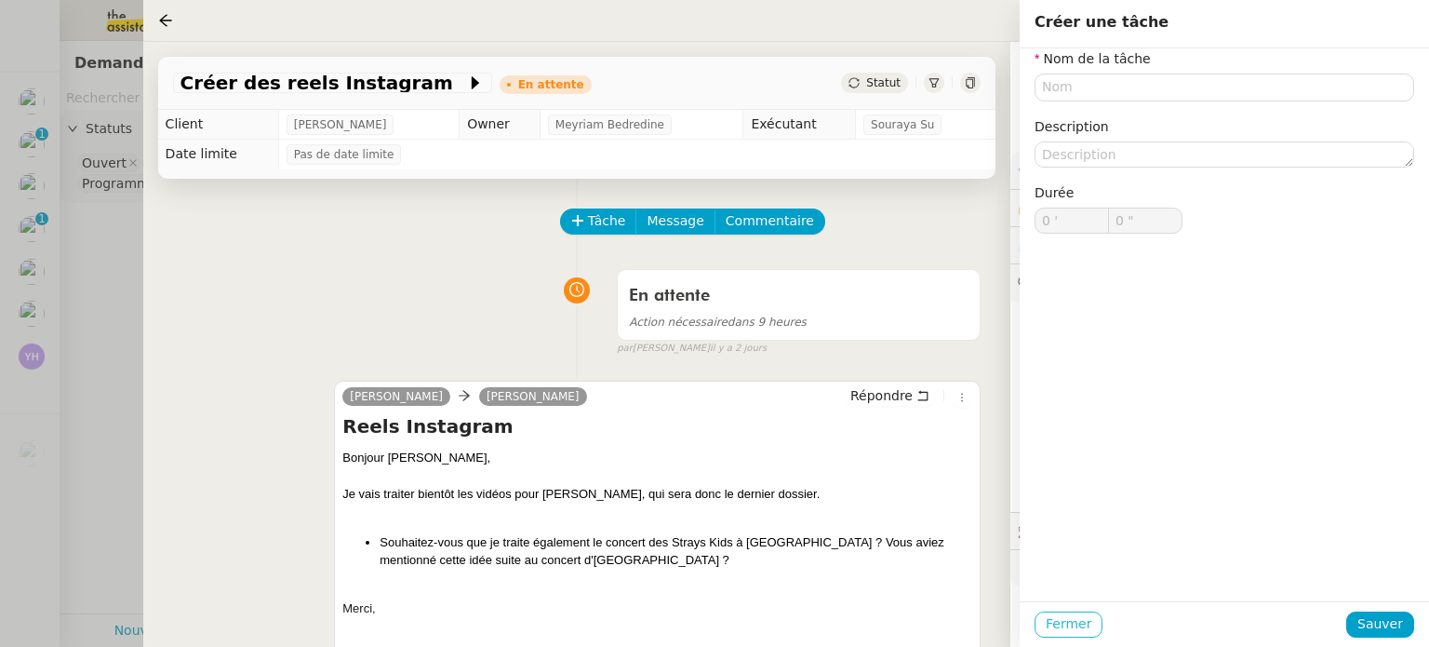
click at [1065, 616] on span "Fermer" at bounding box center [1069, 623] width 46 height 21
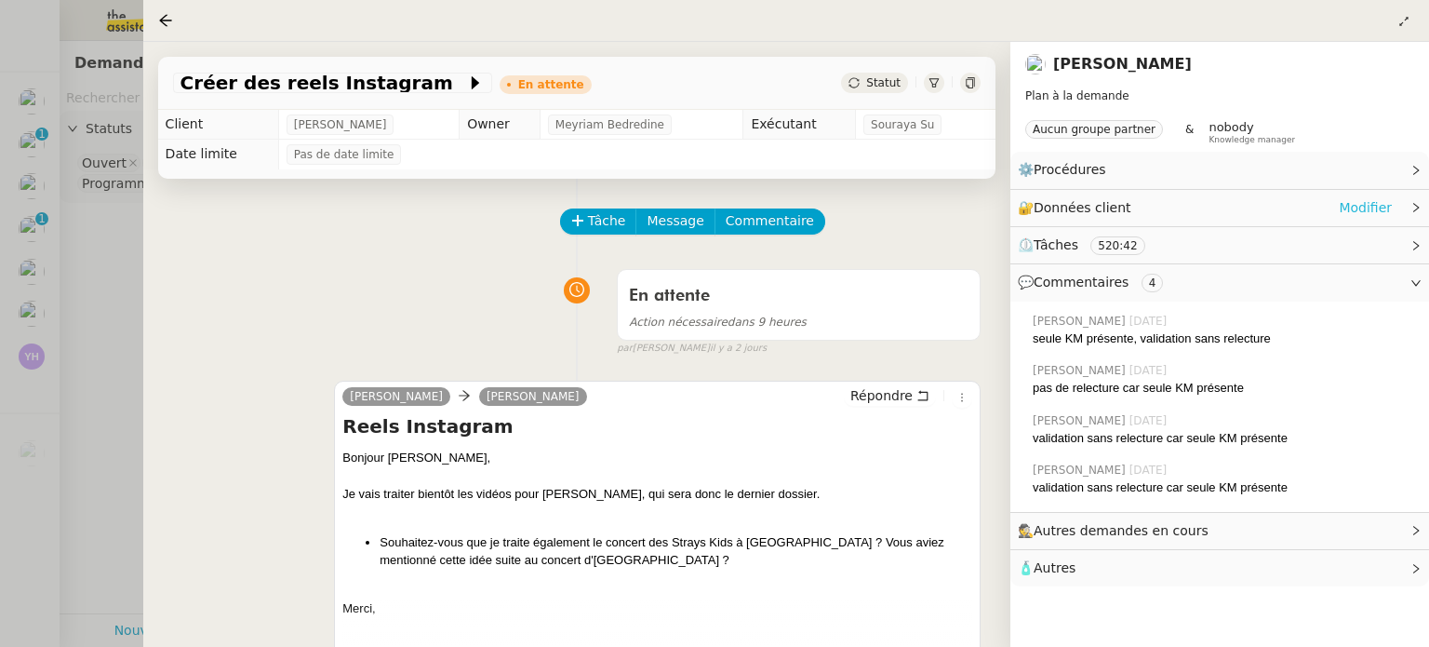
click at [1344, 217] on link "Modifier" at bounding box center [1365, 207] width 53 height 21
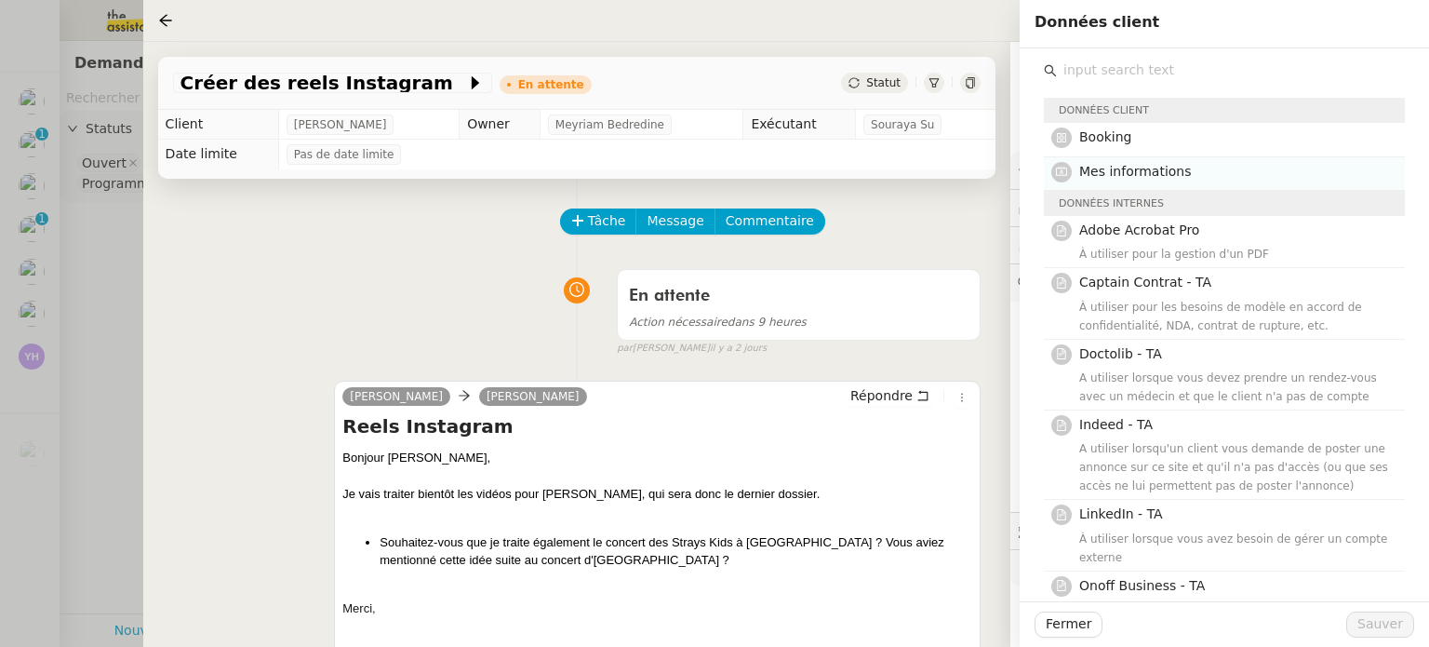
click at [1255, 167] on h4 "Mes informations" at bounding box center [1237, 171] width 315 height 21
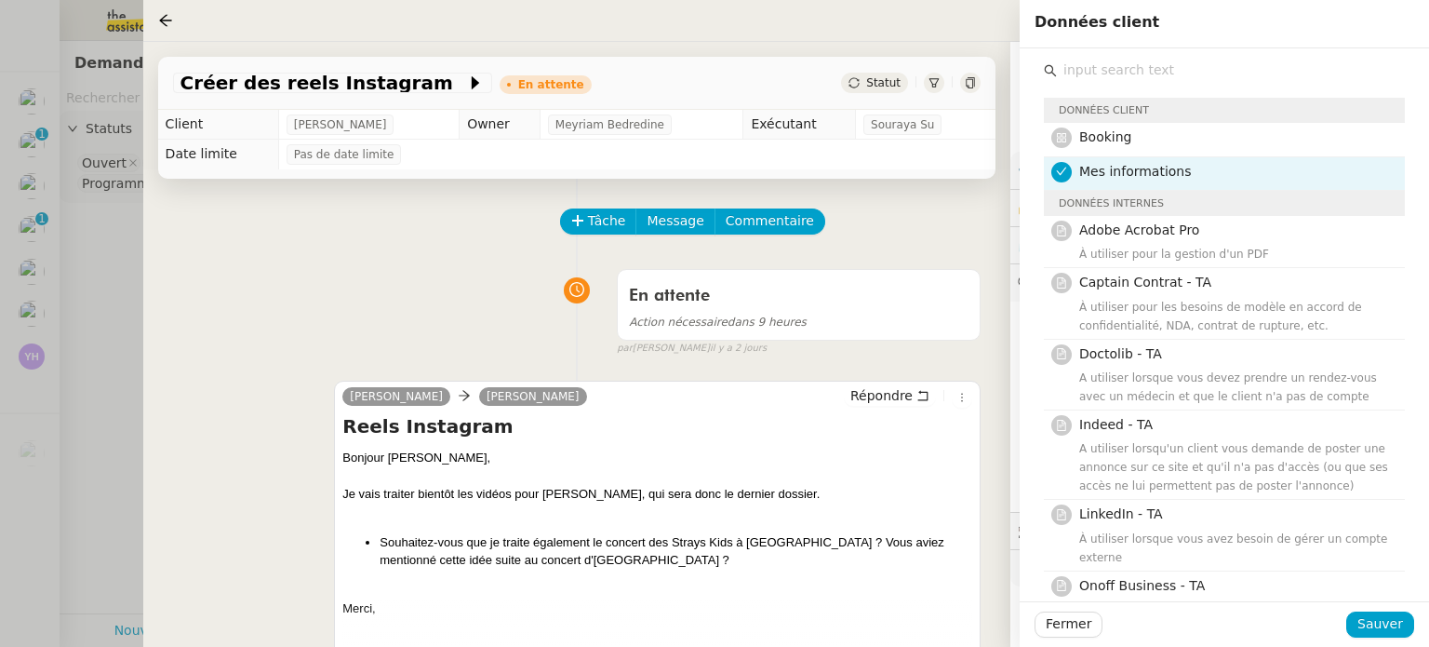
click at [1396, 639] on div "Fermer Sauver" at bounding box center [1224, 624] width 409 height 46
click at [1393, 635] on span "Sauver" at bounding box center [1381, 623] width 46 height 21
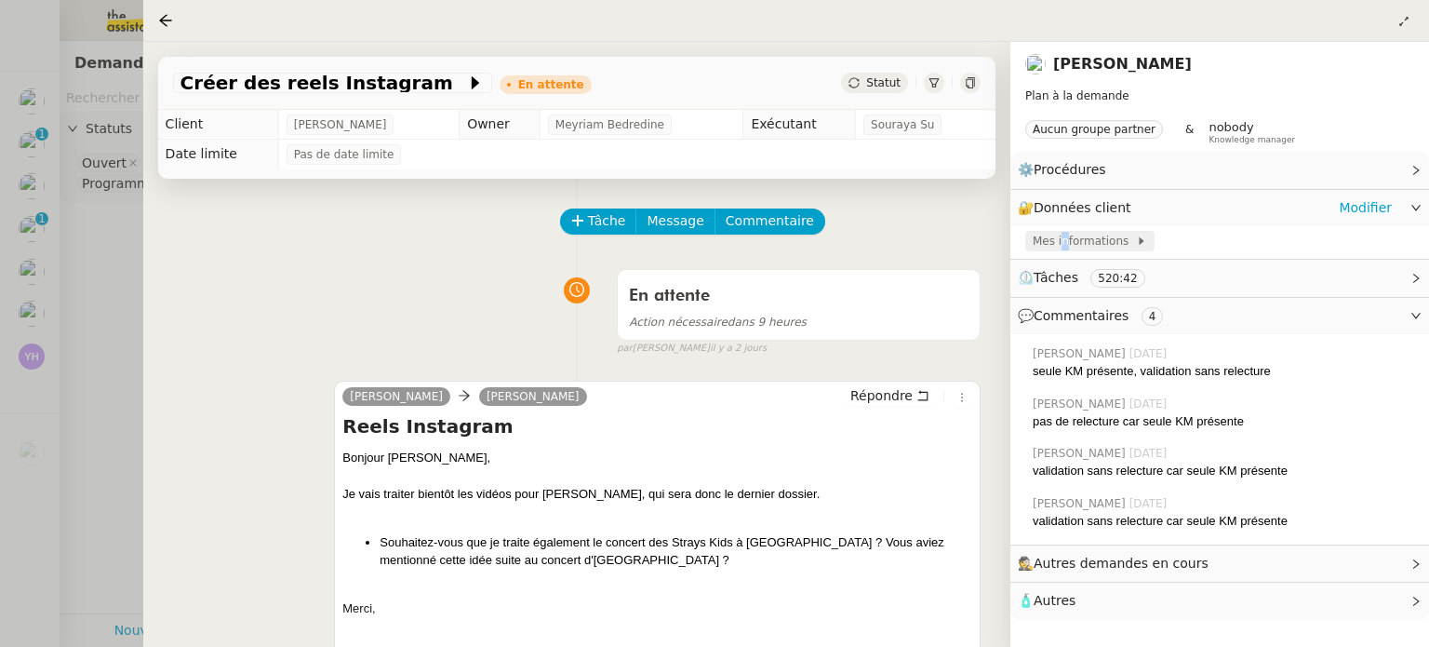
click at [1062, 241] on span "Mes informations" at bounding box center [1084, 241] width 103 height 19
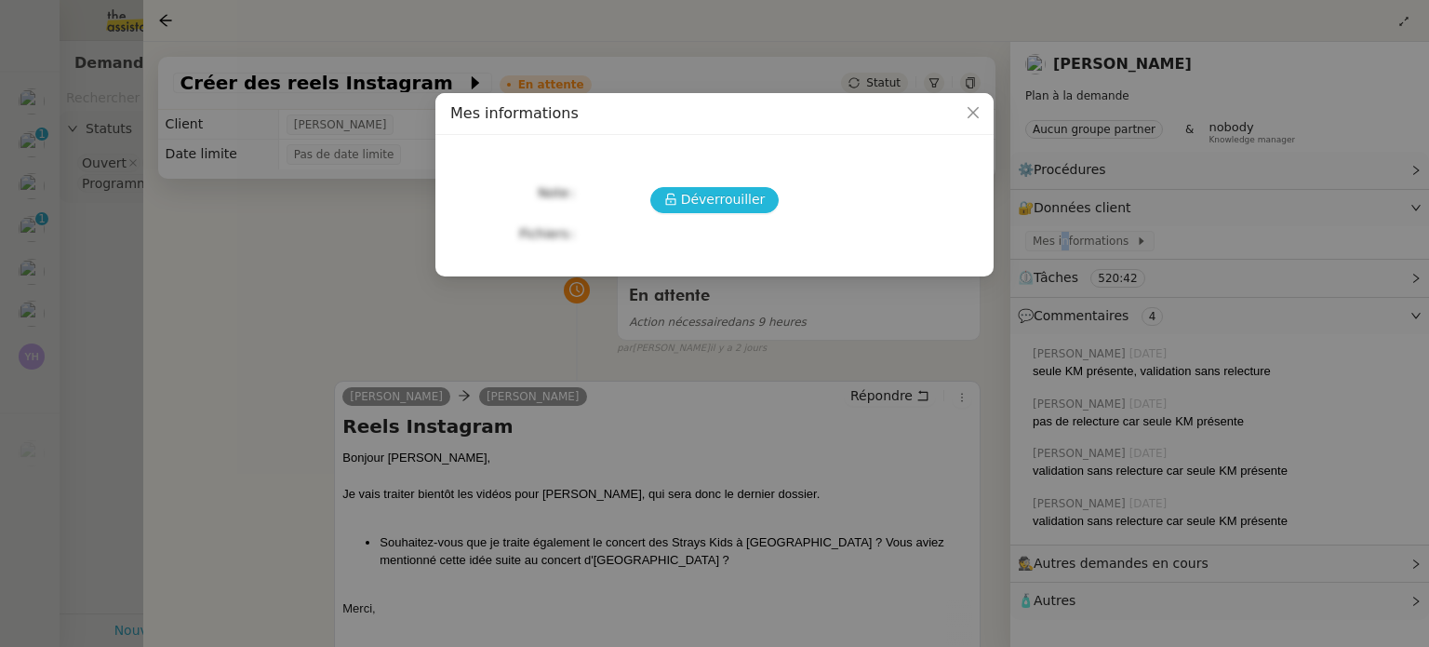
click at [736, 206] on span "Déverrouiller" at bounding box center [723, 199] width 85 height 21
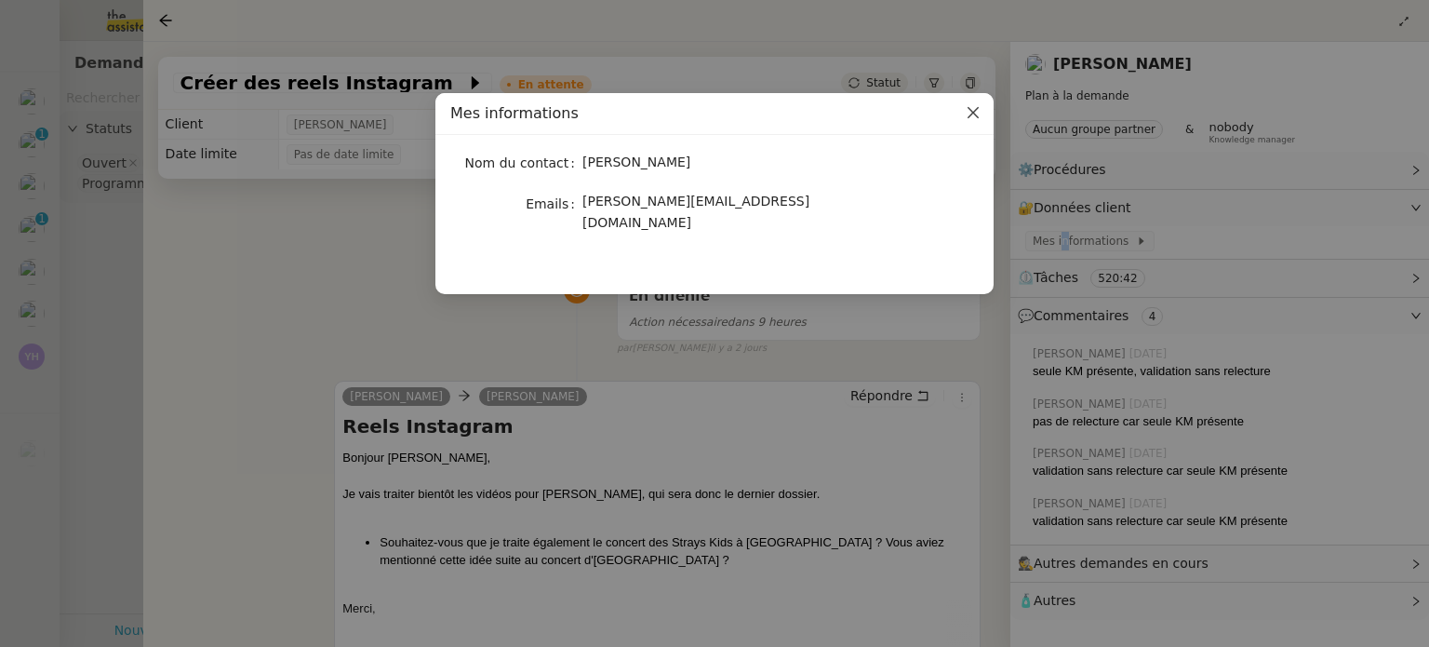
click at [979, 113] on icon "Close" at bounding box center [973, 112] width 15 height 15
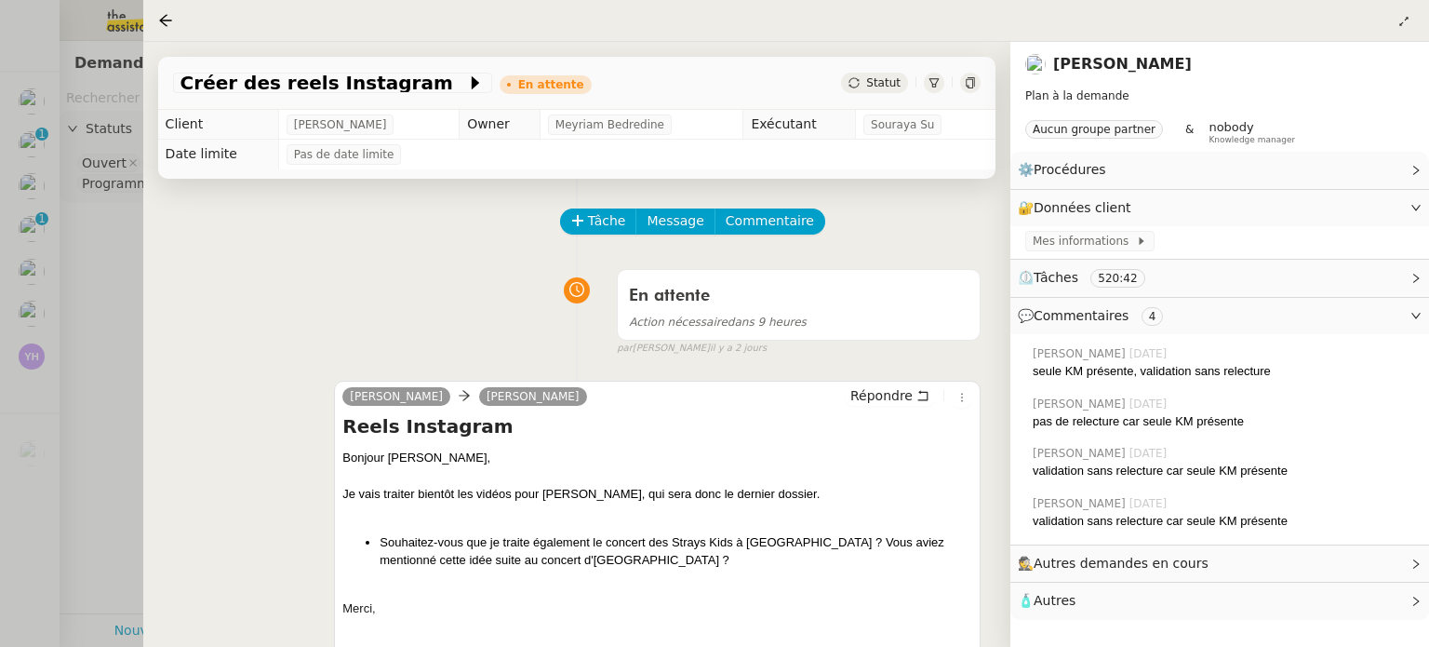
click at [317, 345] on div "En attente Action nécessaire dans 9 heures false par [PERSON_NAME] [DATE]" at bounding box center [577, 309] width 808 height 96
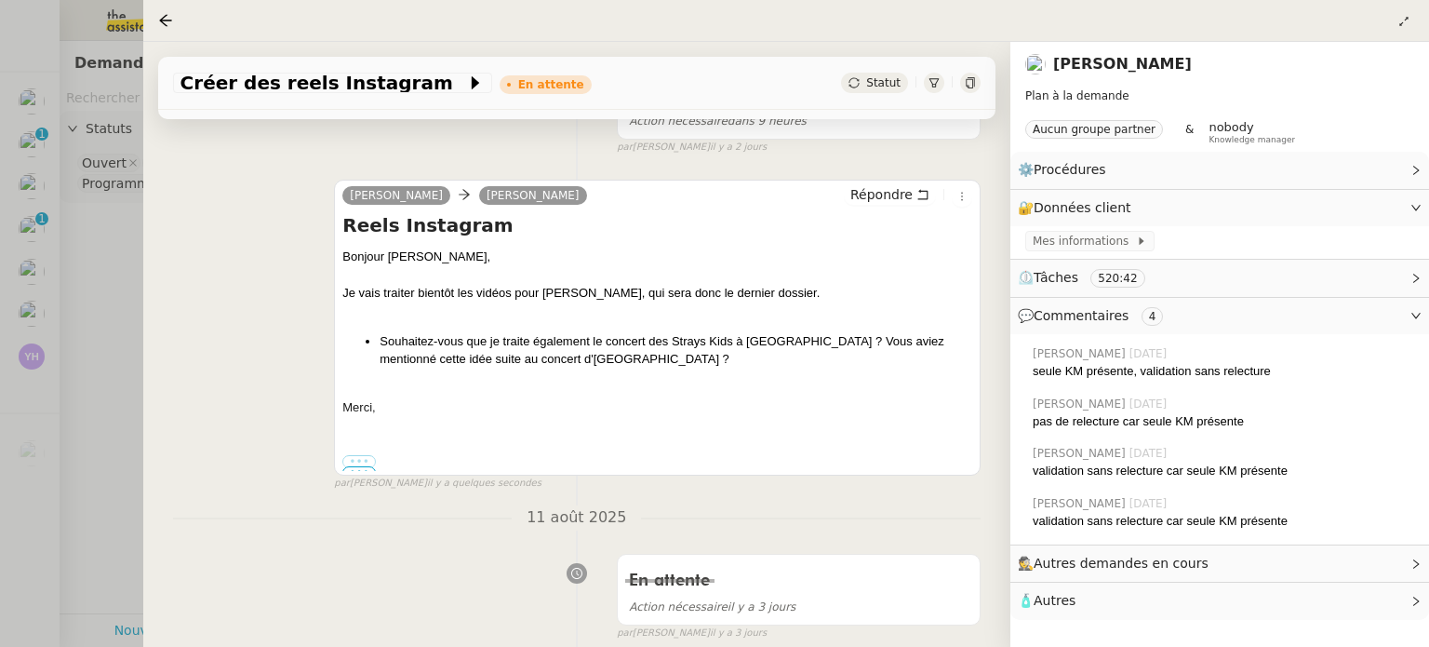
scroll to position [186, 0]
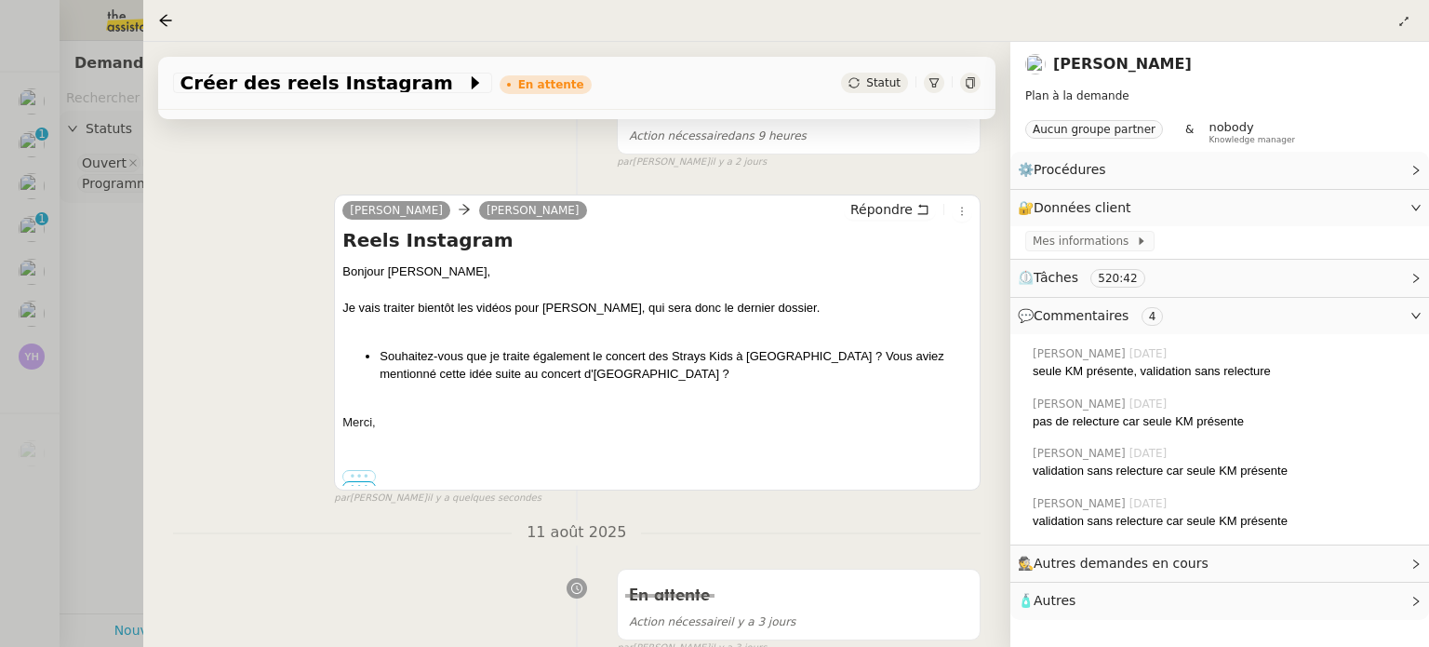
click at [173, 26] on div at bounding box center [169, 20] width 22 height 22
click at [168, 25] on icon at bounding box center [165, 20] width 15 height 15
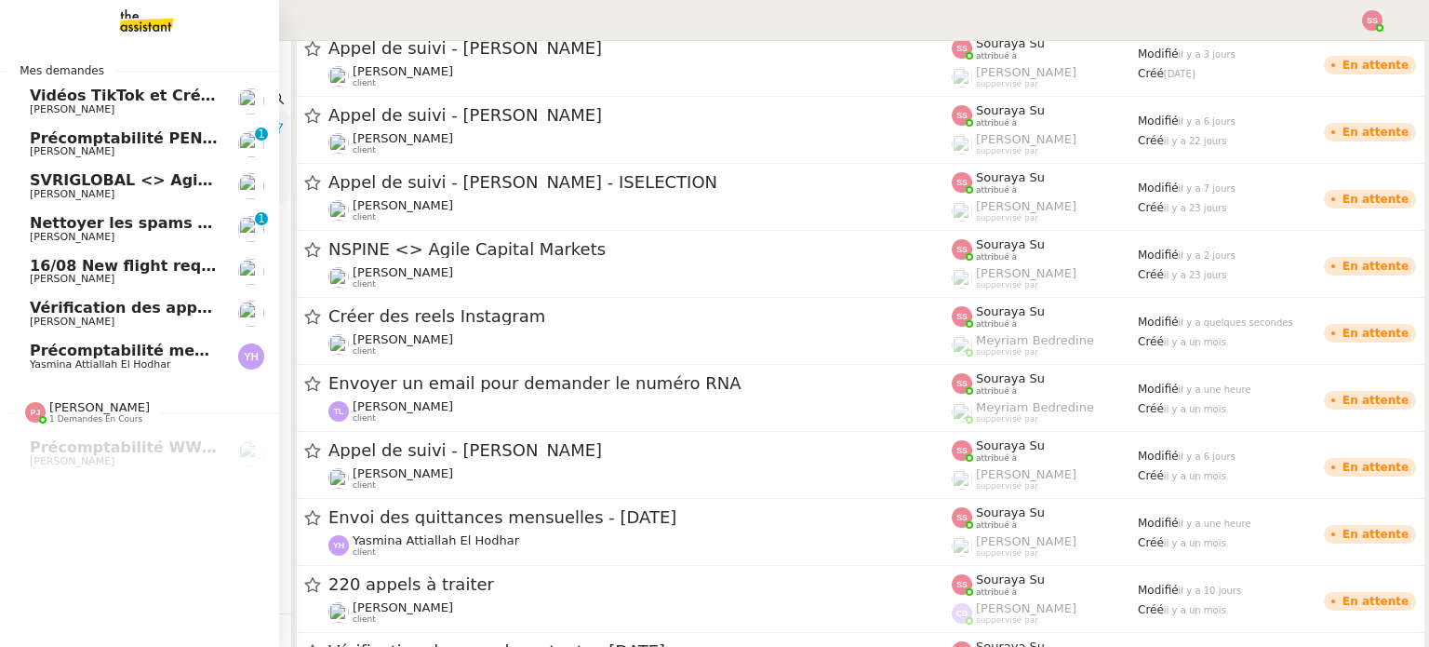
click at [67, 355] on span "Précomptabilité mensuelle - [DATE]" at bounding box center [179, 351] width 299 height 18
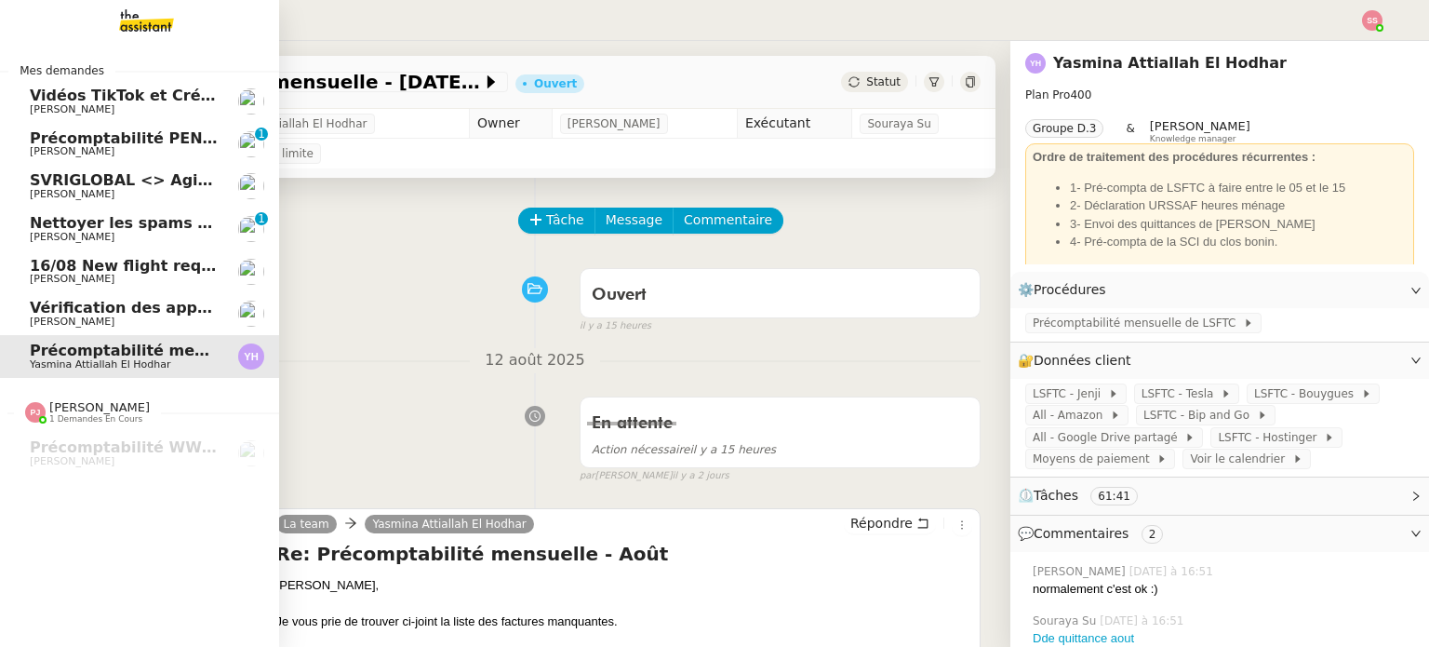
click at [97, 320] on span "[PERSON_NAME]" at bounding box center [124, 321] width 188 height 11
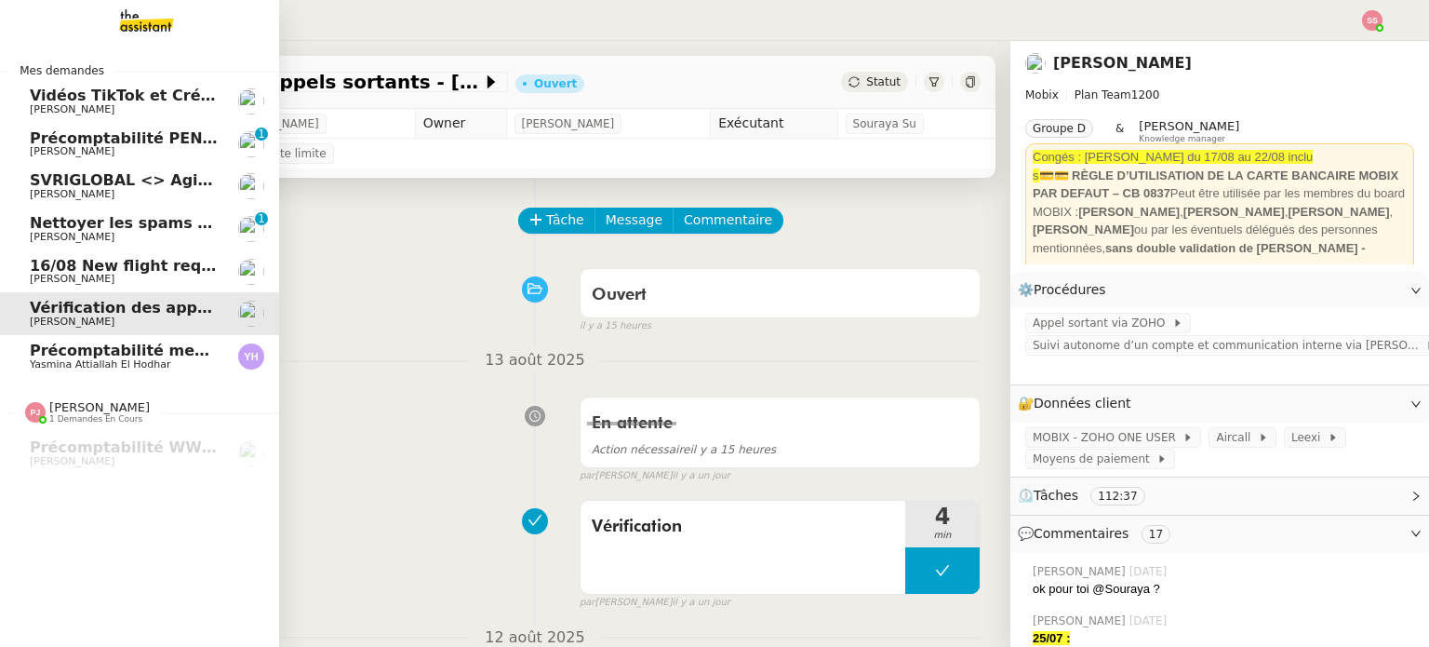
click at [145, 253] on link "16/08 New flight request - [PERSON_NAME] jangiti [PERSON_NAME]" at bounding box center [139, 271] width 279 height 43
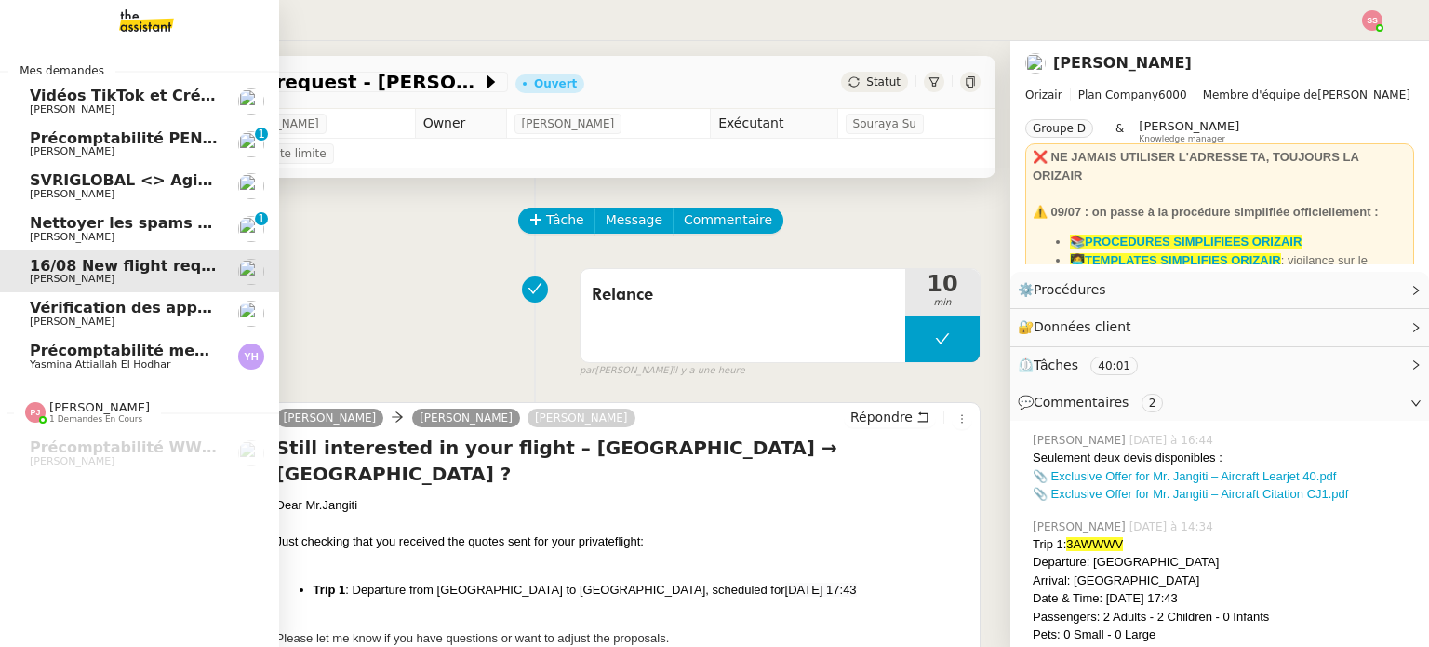
click at [141, 233] on span "[PERSON_NAME]" at bounding box center [124, 237] width 188 height 11
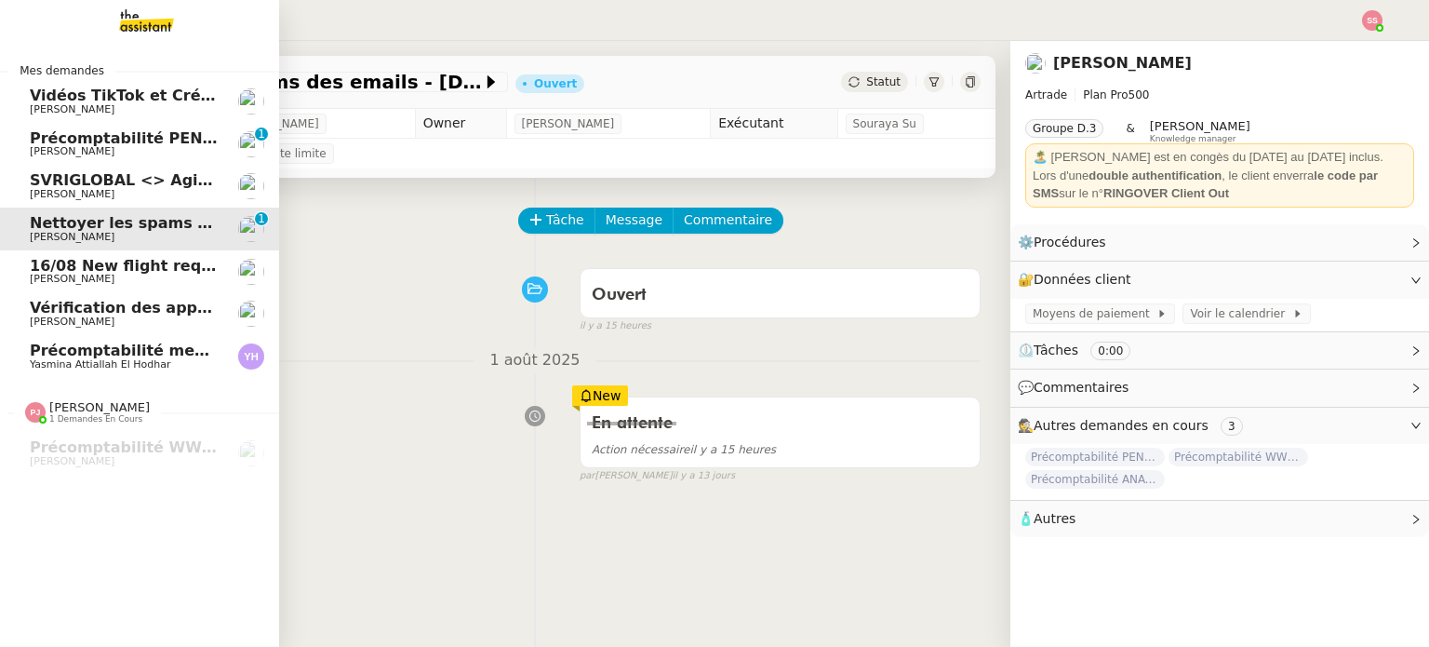
click at [128, 181] on span "SVRIGLOBAL <> Agile Capital Markets" at bounding box center [190, 180] width 320 height 18
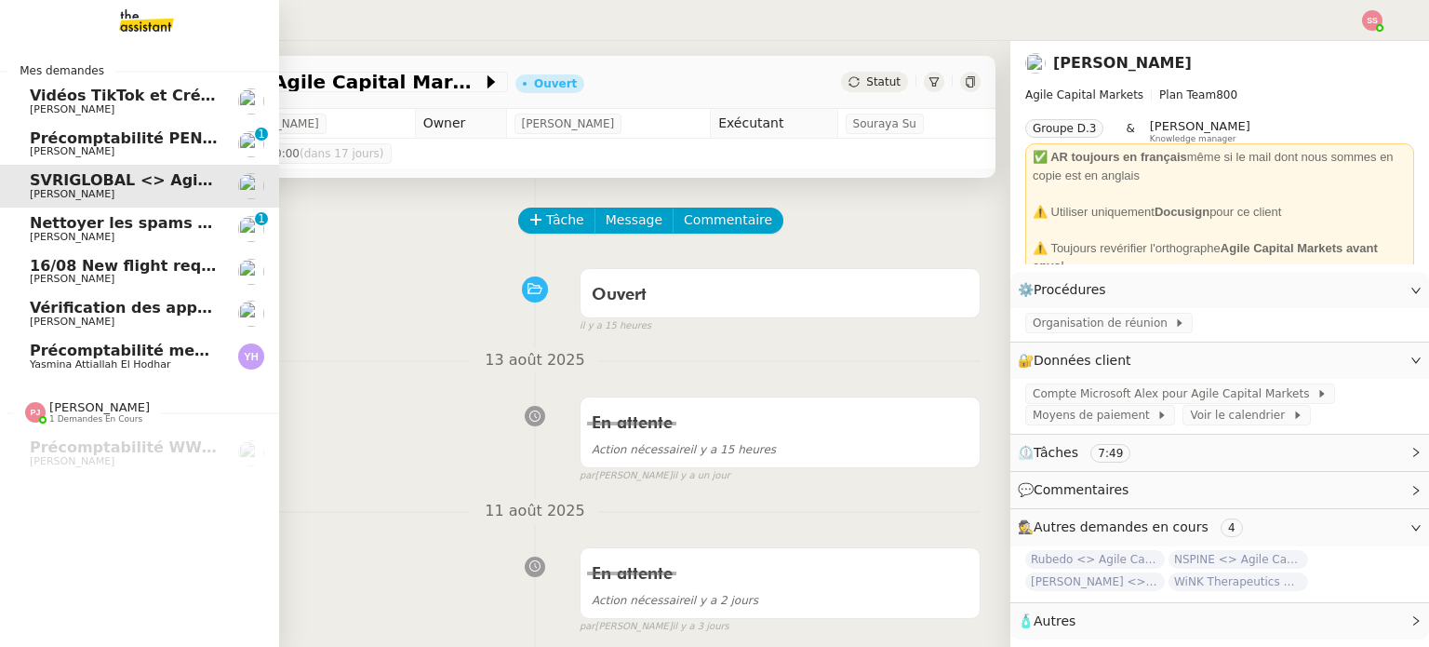
click at [115, 141] on span "Précomptabilité PENNYLANE - [DATE]" at bounding box center [186, 138] width 313 height 18
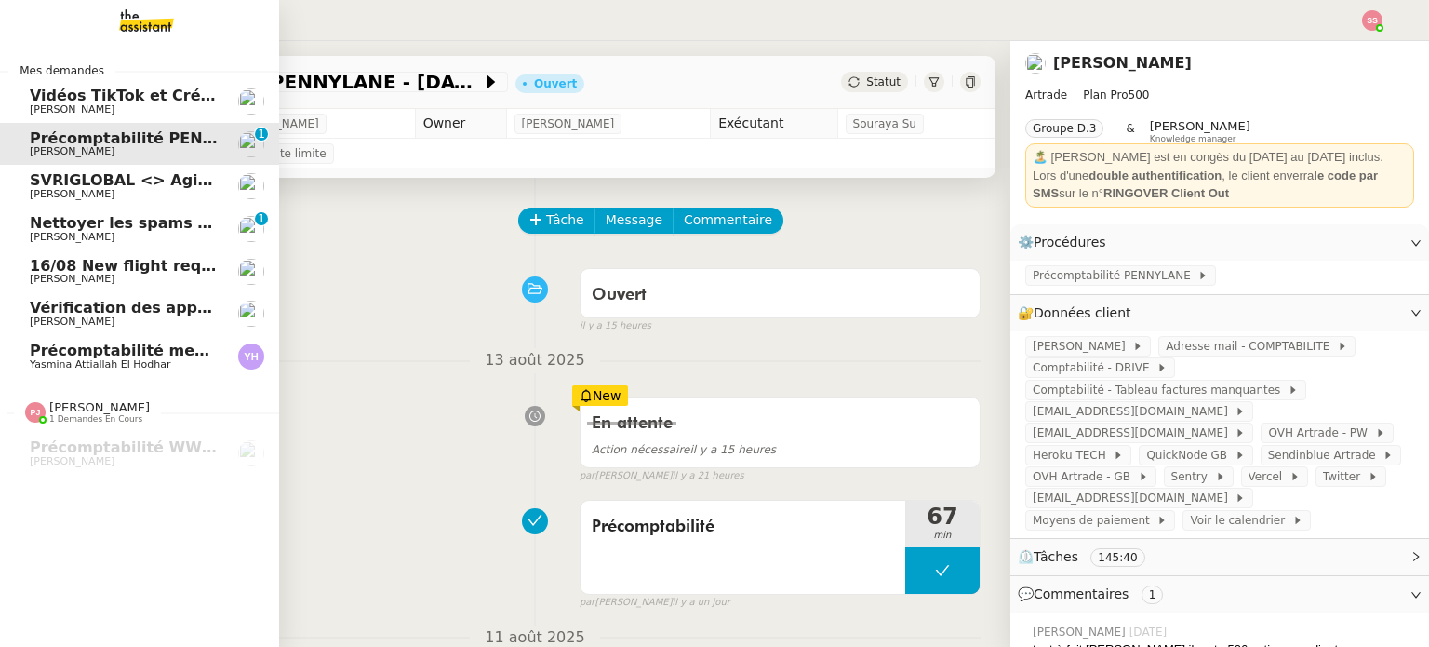
click at [164, 107] on span "[PERSON_NAME]" at bounding box center [124, 109] width 188 height 11
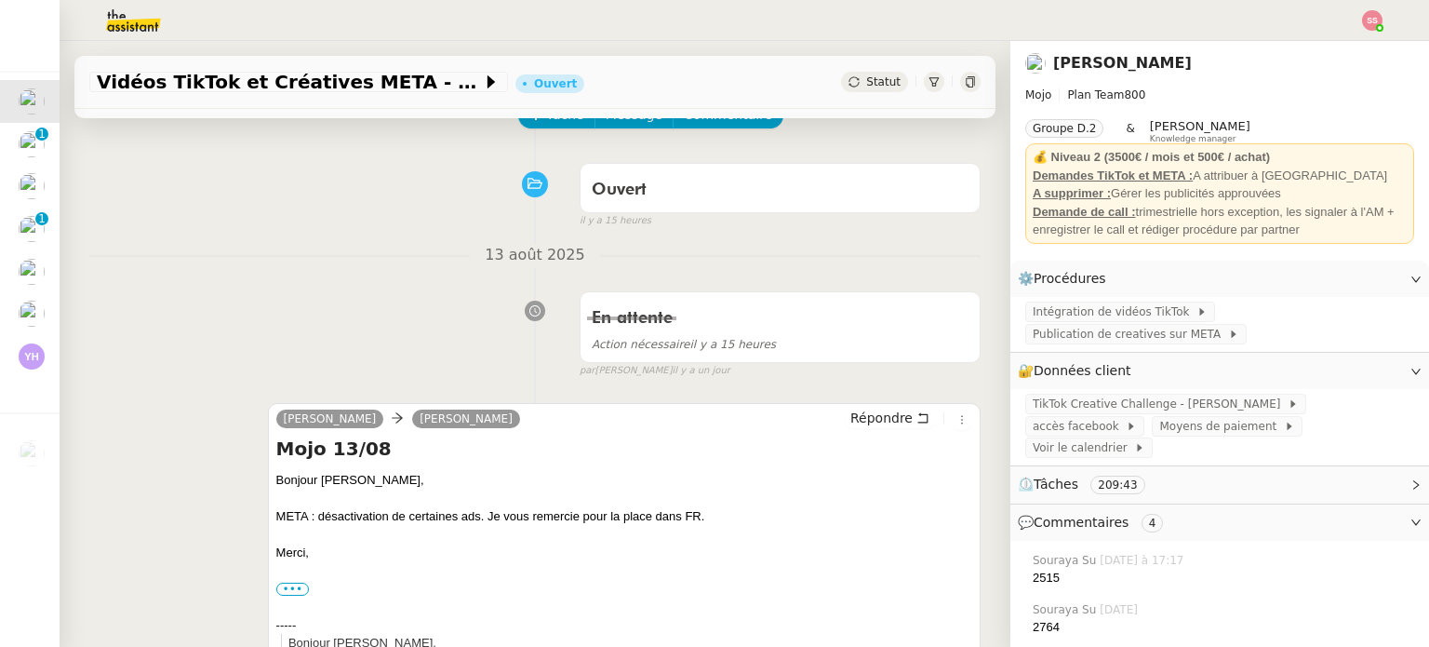
scroll to position [93, 0]
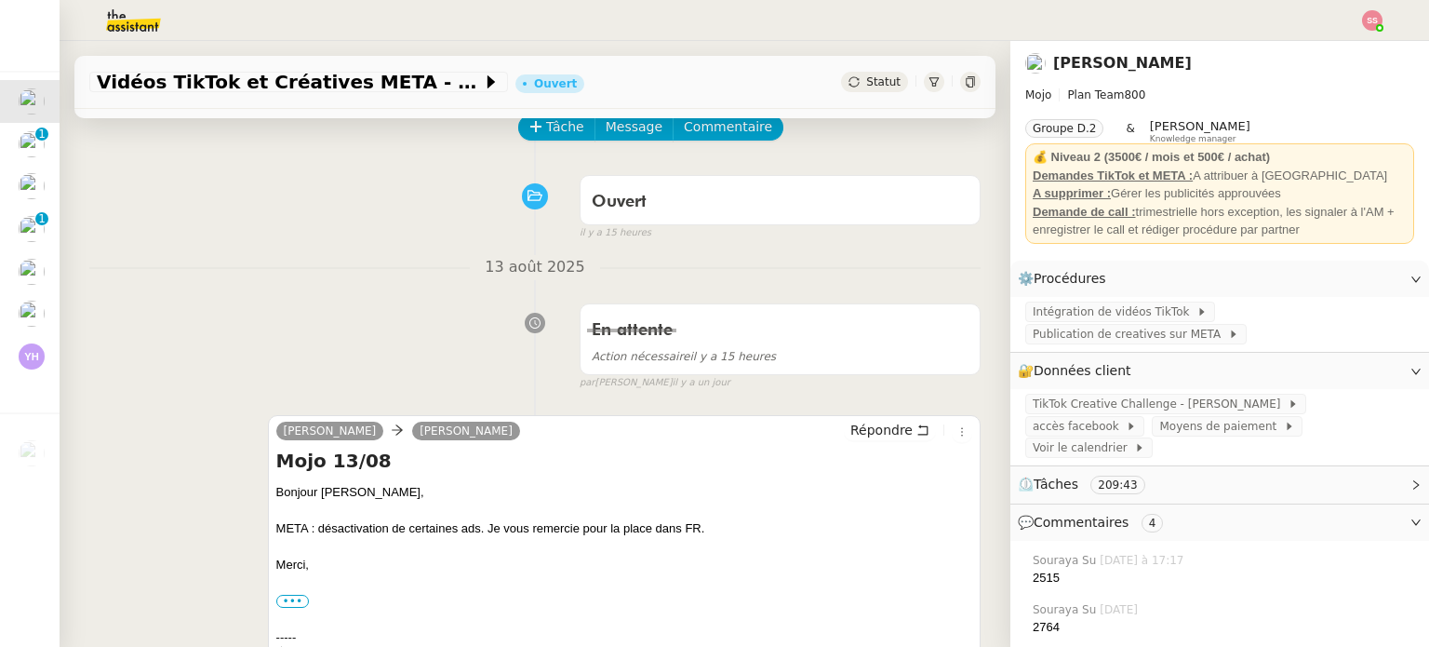
click at [289, 261] on nz-divider "13 août 2025" at bounding box center [535, 267] width 892 height 25
